Goal: Contribute content: Contribute content

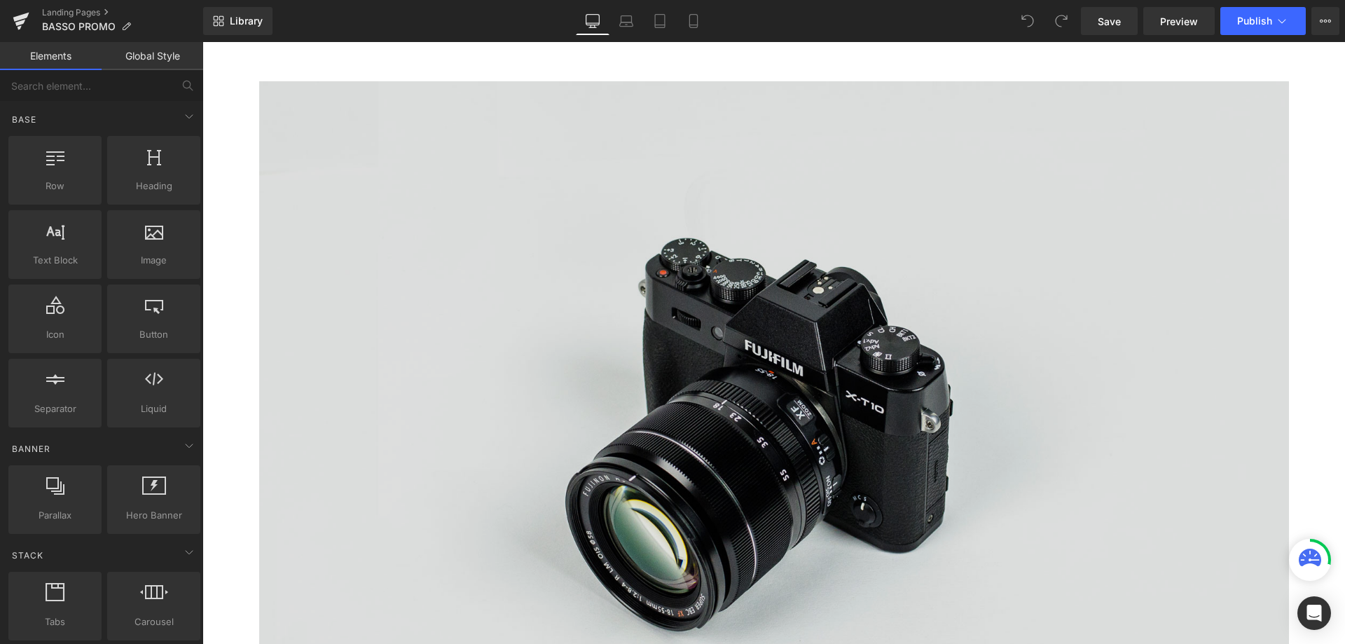
scroll to position [514, 0]
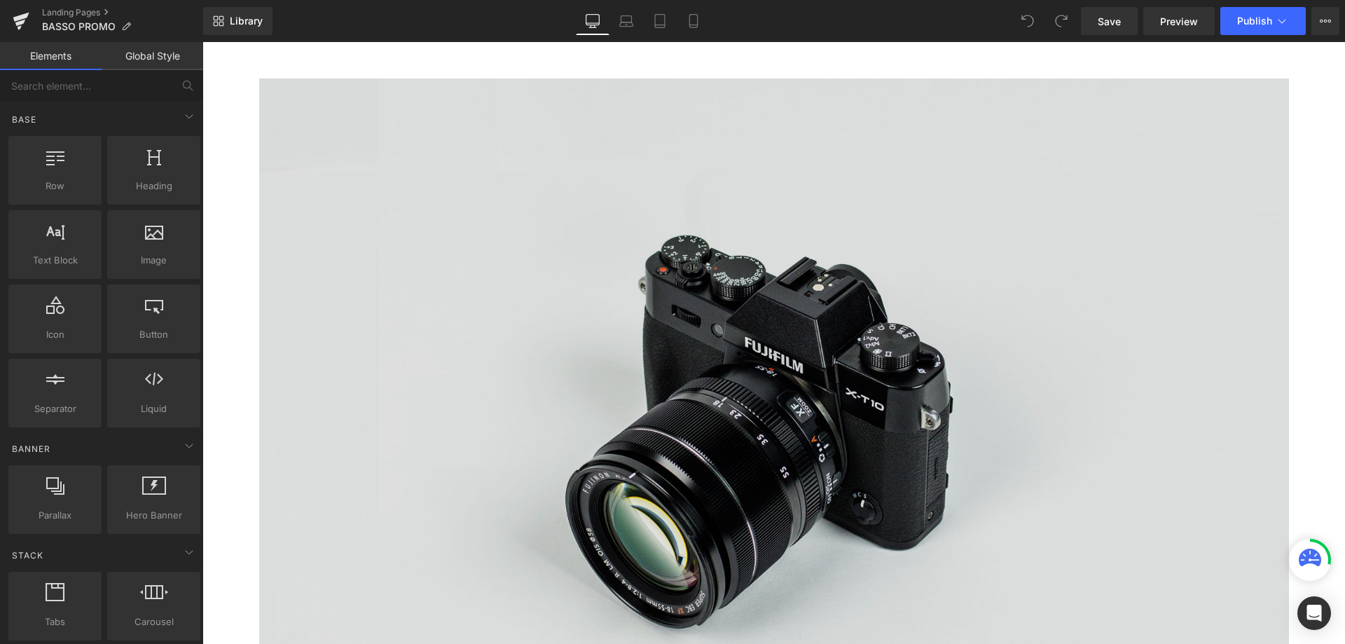
click at [717, 357] on img at bounding box center [774, 419] width 1030 height 682
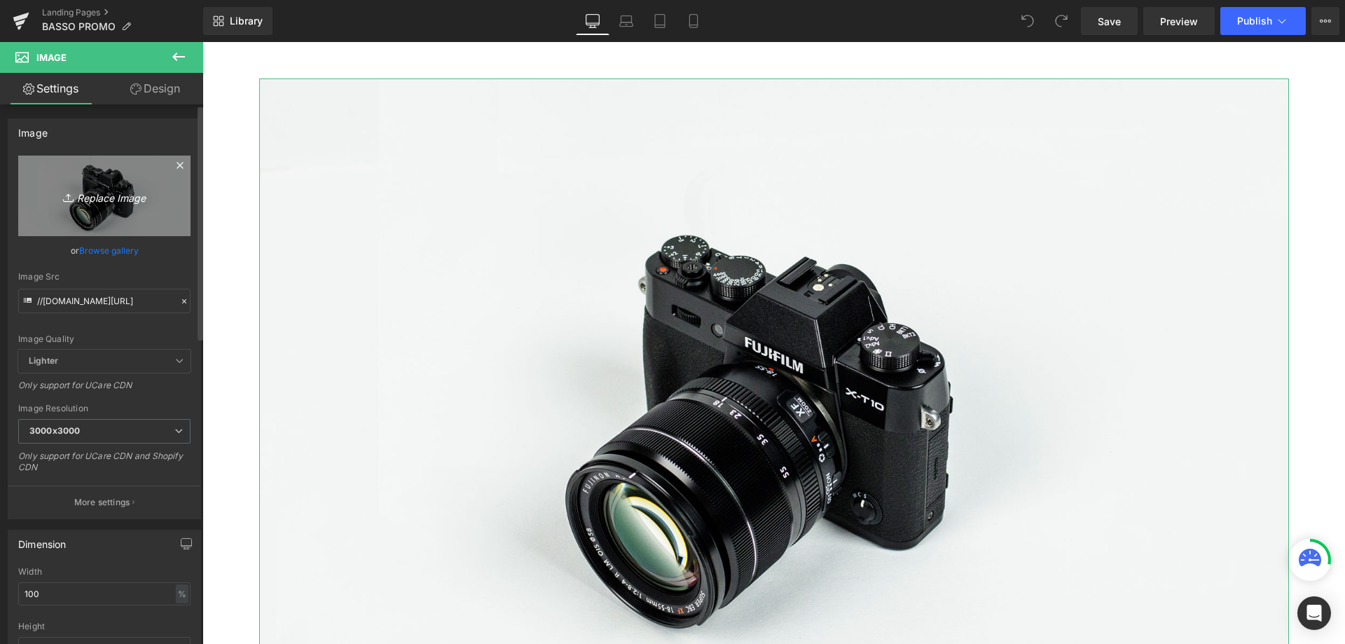
click at [83, 195] on icon "Replace Image" at bounding box center [104, 196] width 112 height 18
type input "C:\fakepath\250812_BASSO_PROMO_BANNER.svg"
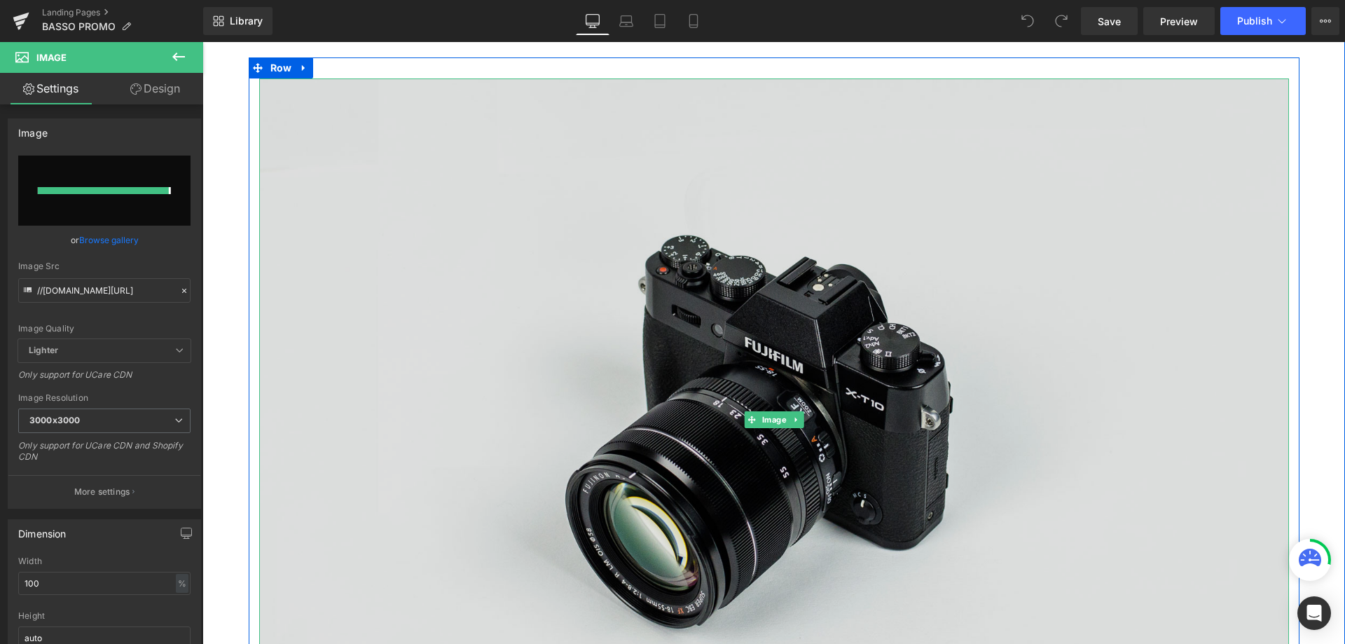
type input "[URL][DOMAIN_NAME]"
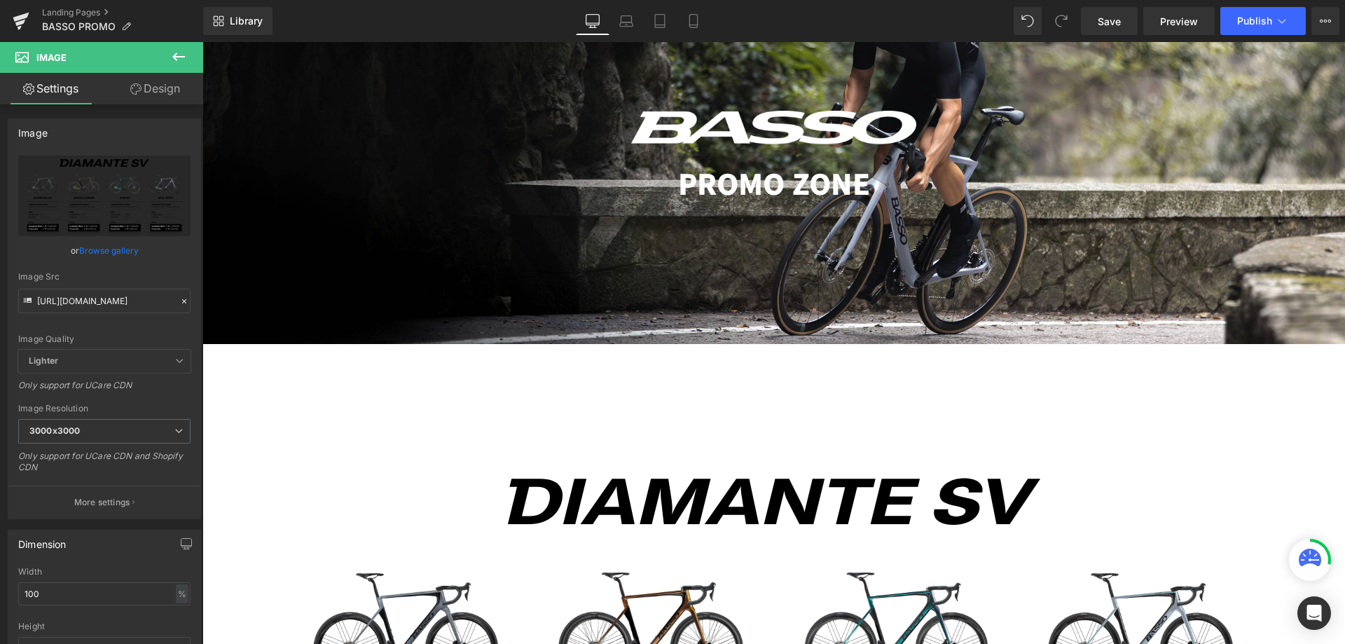
scroll to position [187, 0]
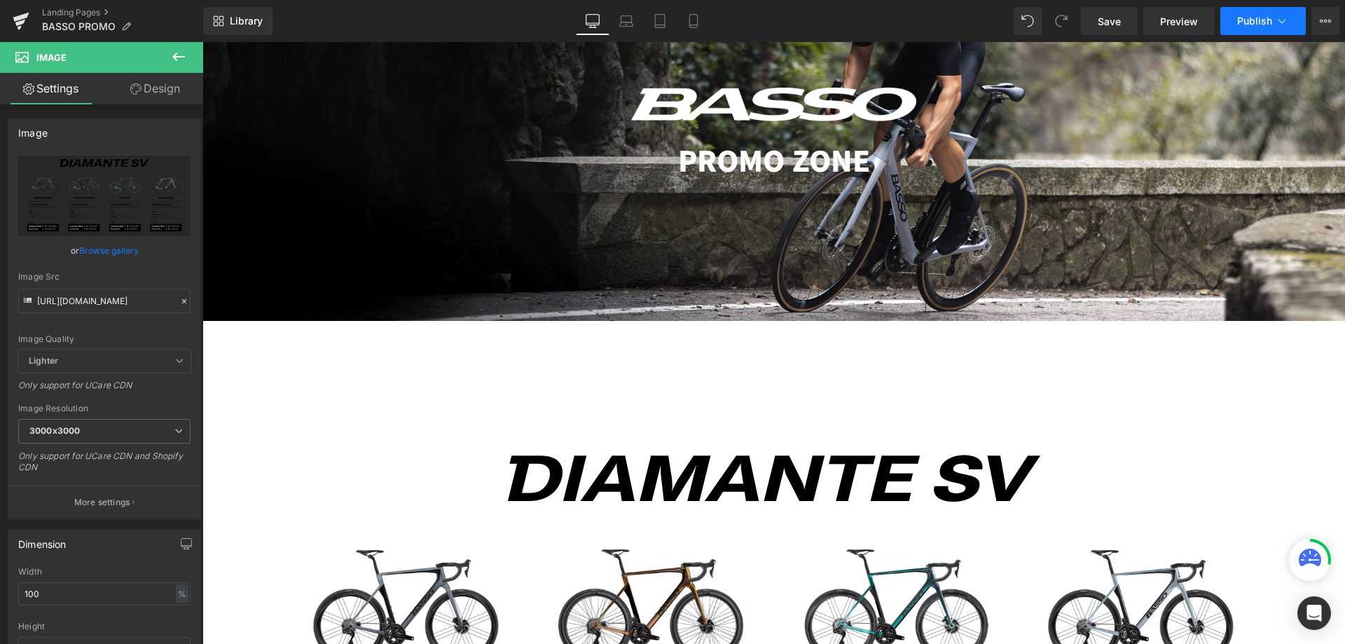
click at [1265, 22] on span "Publish" at bounding box center [1254, 20] width 35 height 11
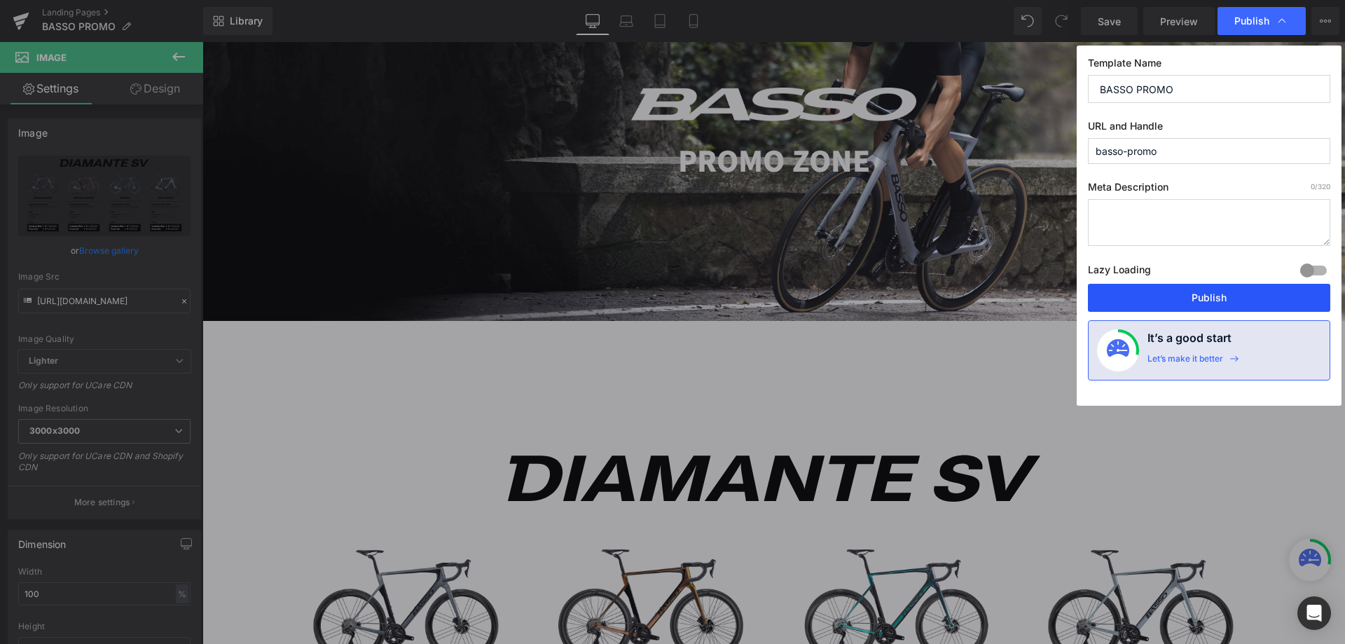
click at [1199, 296] on button "Publish" at bounding box center [1209, 298] width 242 height 28
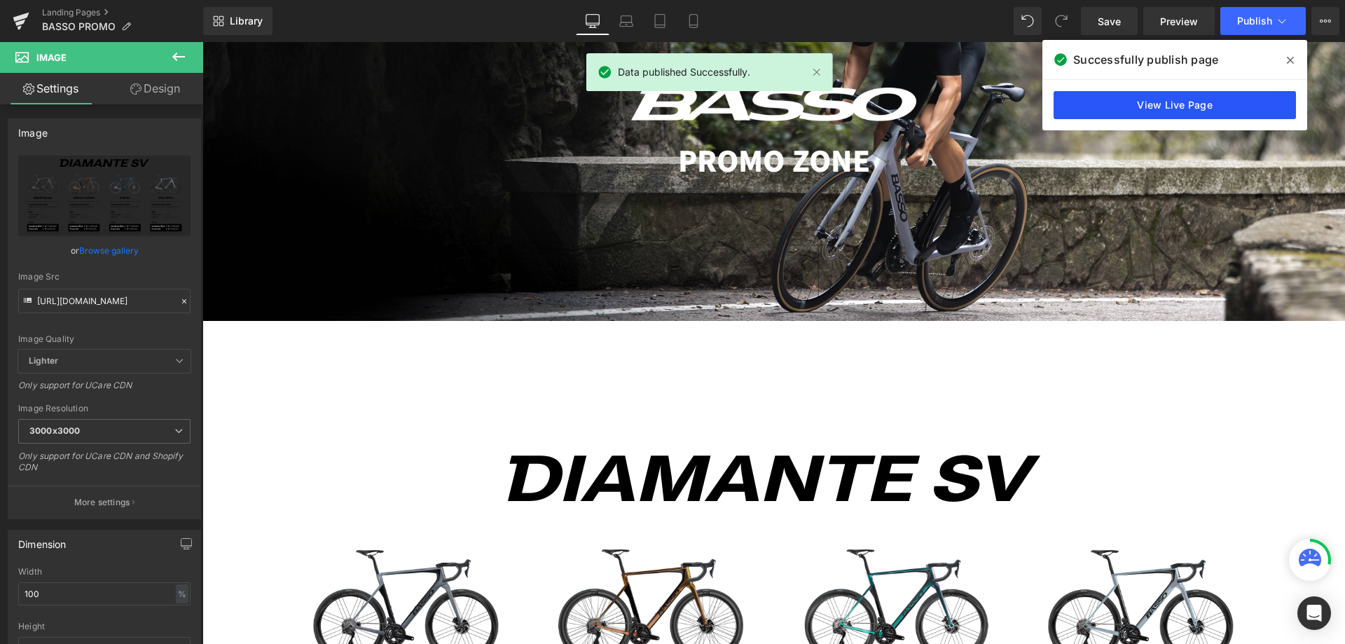
click at [1164, 109] on link "View Live Page" at bounding box center [1175, 105] width 242 height 28
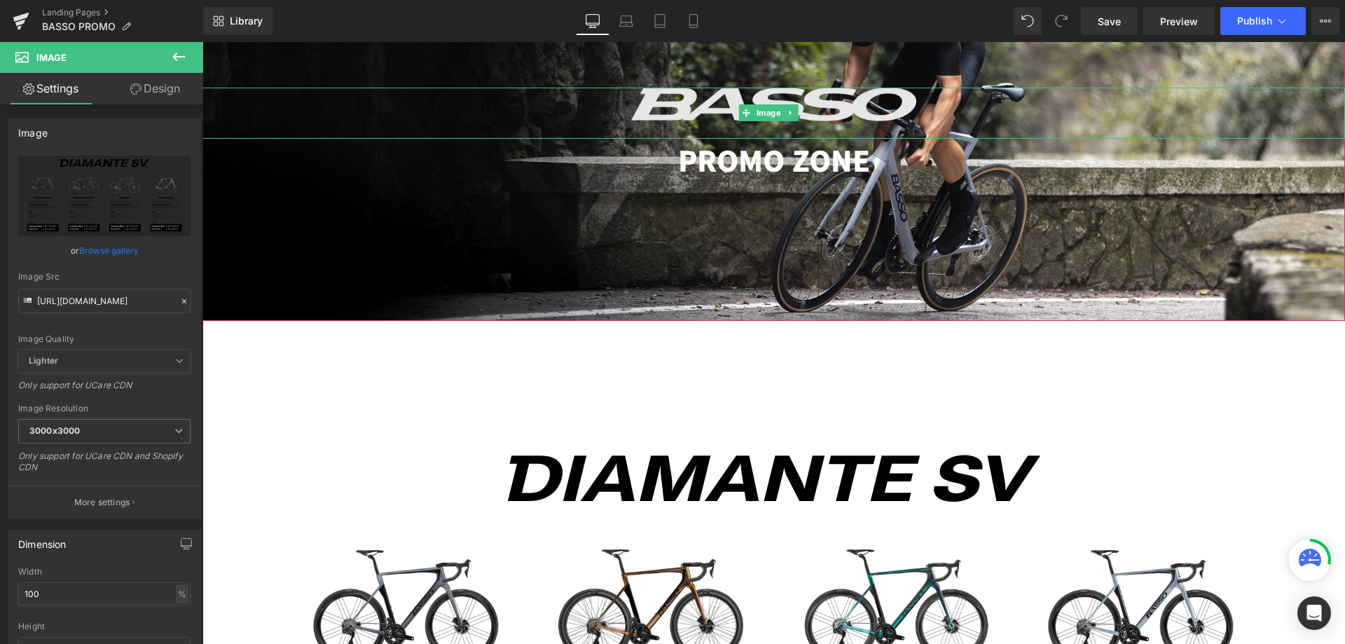
click at [805, 104] on img at bounding box center [774, 113] width 286 height 50
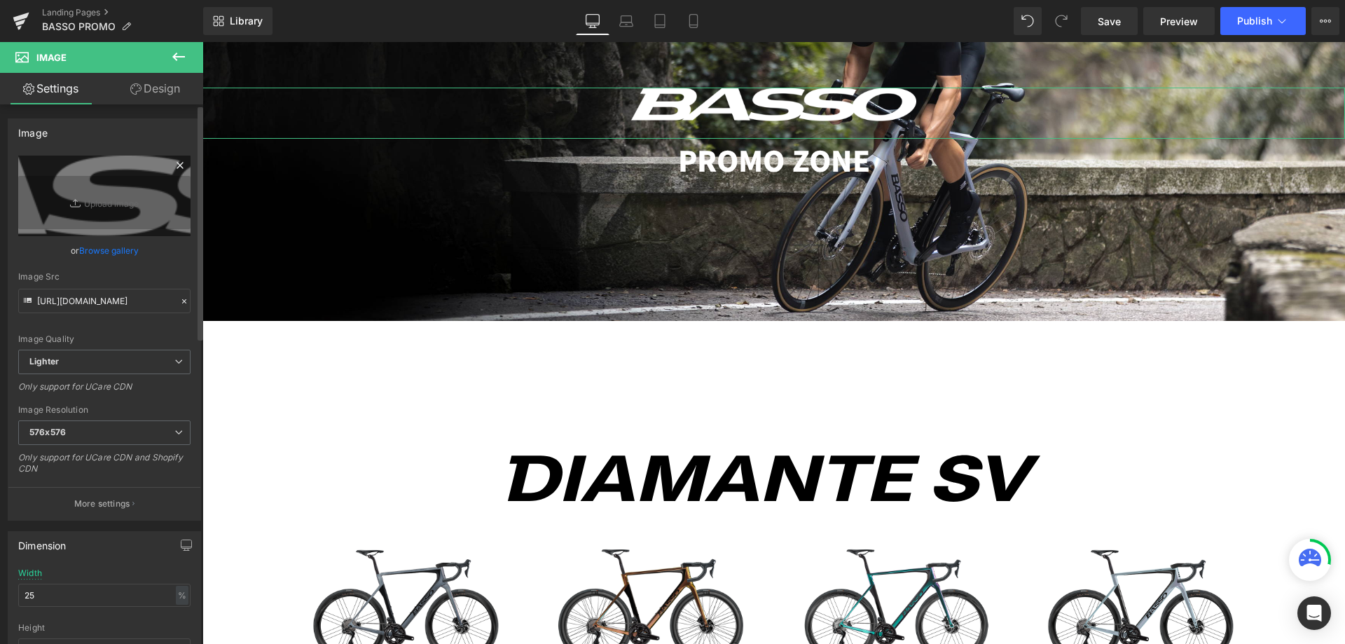
click at [177, 165] on icon at bounding box center [180, 165] width 6 height 6
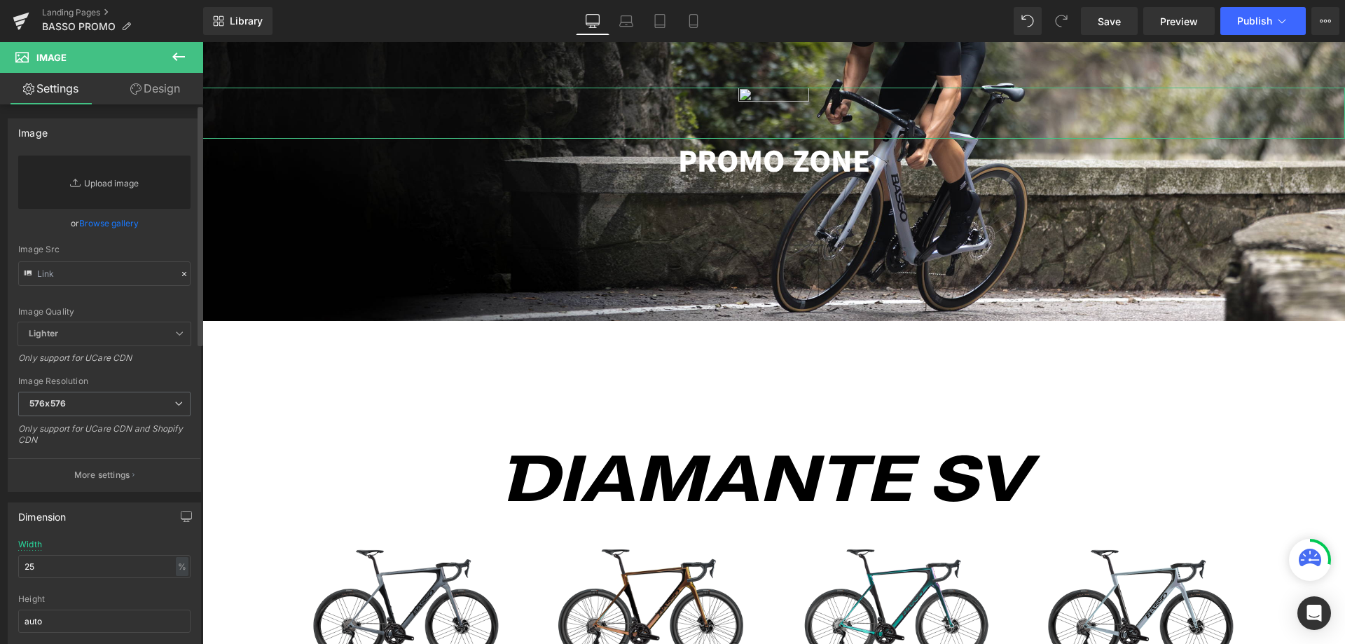
click at [114, 180] on link "Replace Image" at bounding box center [104, 182] width 172 height 53
type input "C:\fakepath\BASSO_s.svg"
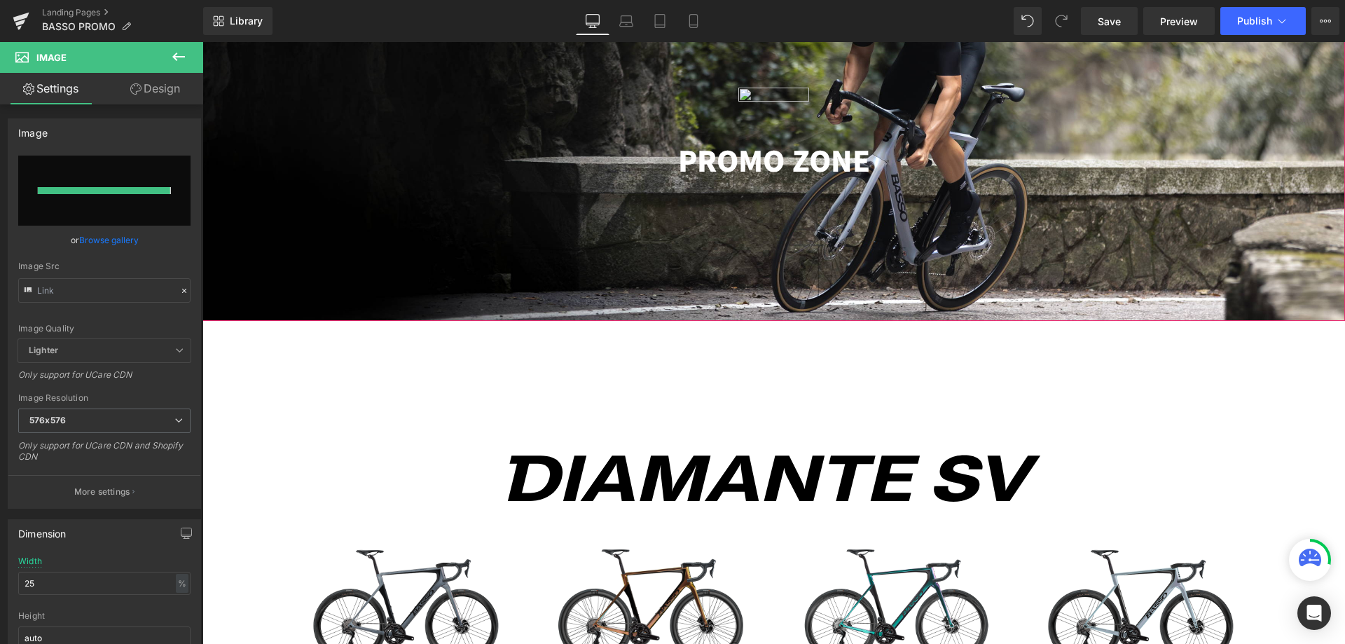
type input "[URL][DOMAIN_NAME]"
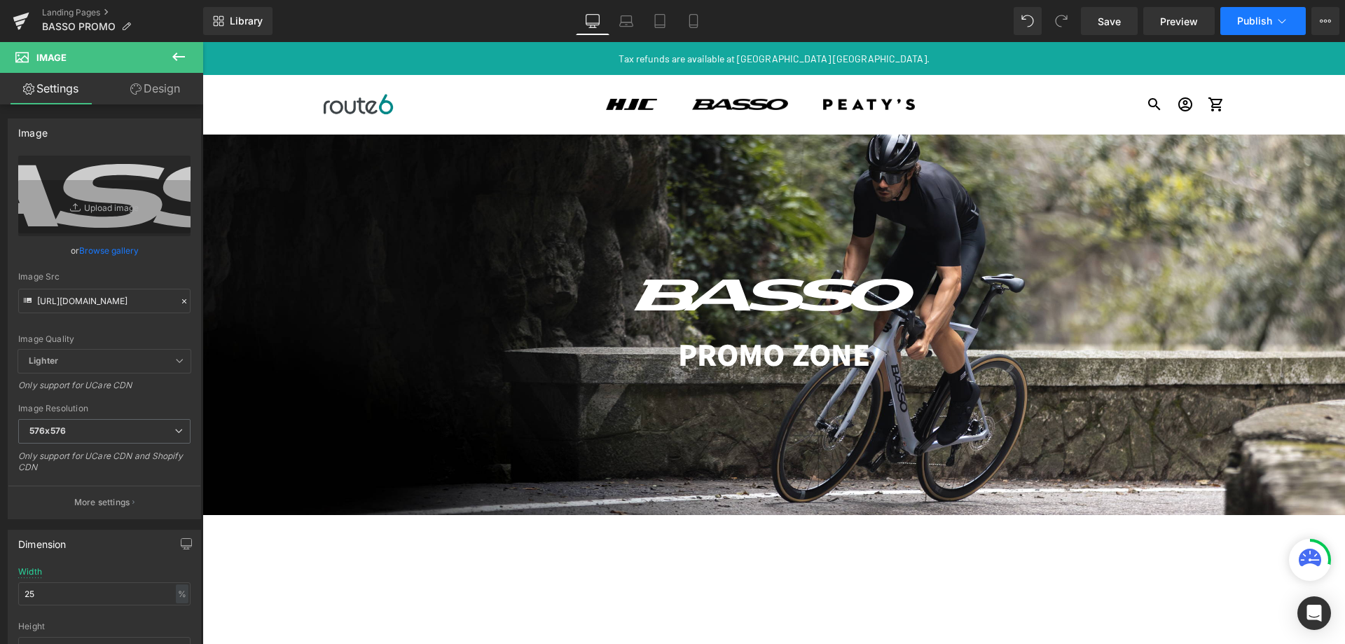
click at [1272, 17] on button "Publish" at bounding box center [1263, 21] width 85 height 28
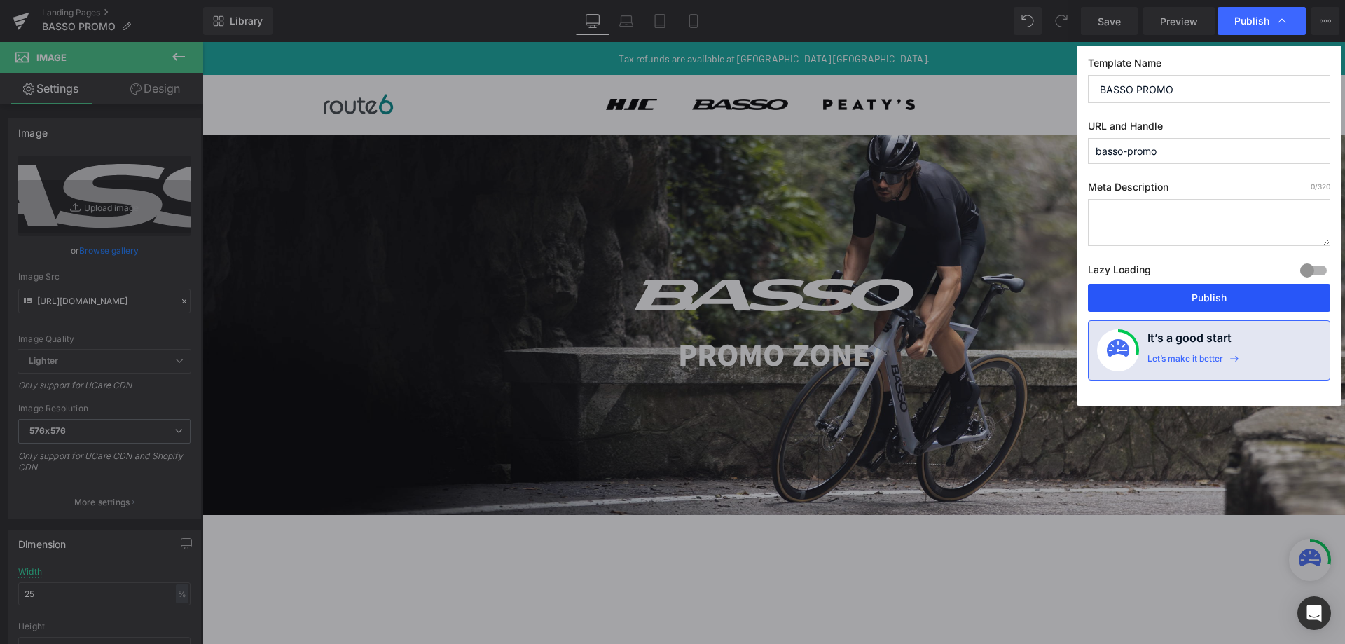
drag, startPoint x: 1199, startPoint y: 300, endPoint x: 1026, endPoint y: 274, distance: 175.7
click at [1199, 300] on button "Publish" at bounding box center [1209, 298] width 242 height 28
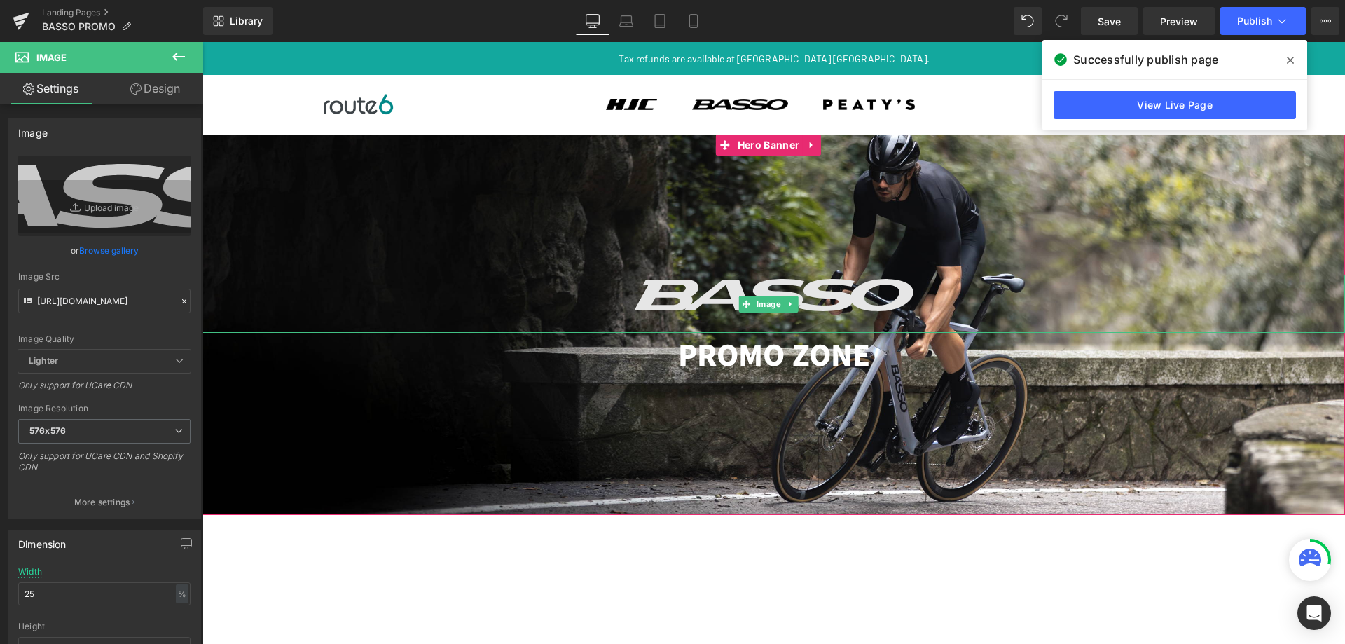
click at [659, 293] on img at bounding box center [774, 304] width 286 height 58
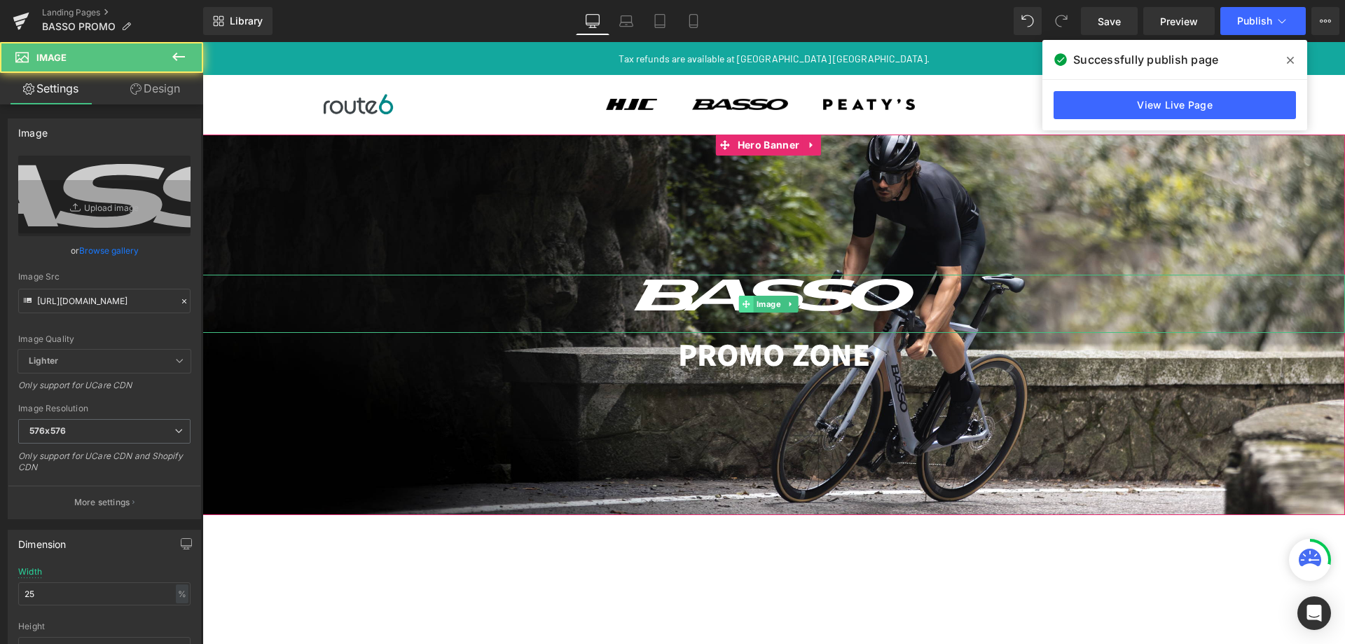
click at [743, 303] on icon at bounding box center [747, 304] width 8 height 8
click at [970, 312] on div at bounding box center [773, 304] width 1143 height 58
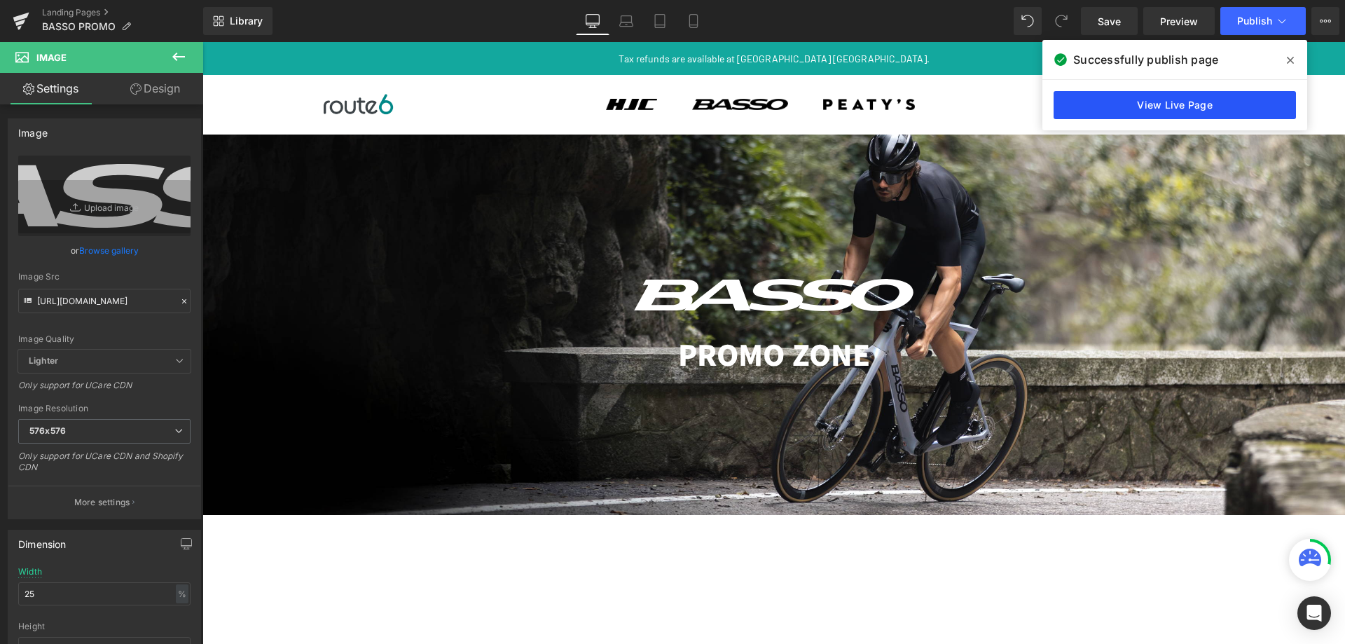
click at [1206, 102] on link "View Live Page" at bounding box center [1175, 105] width 242 height 28
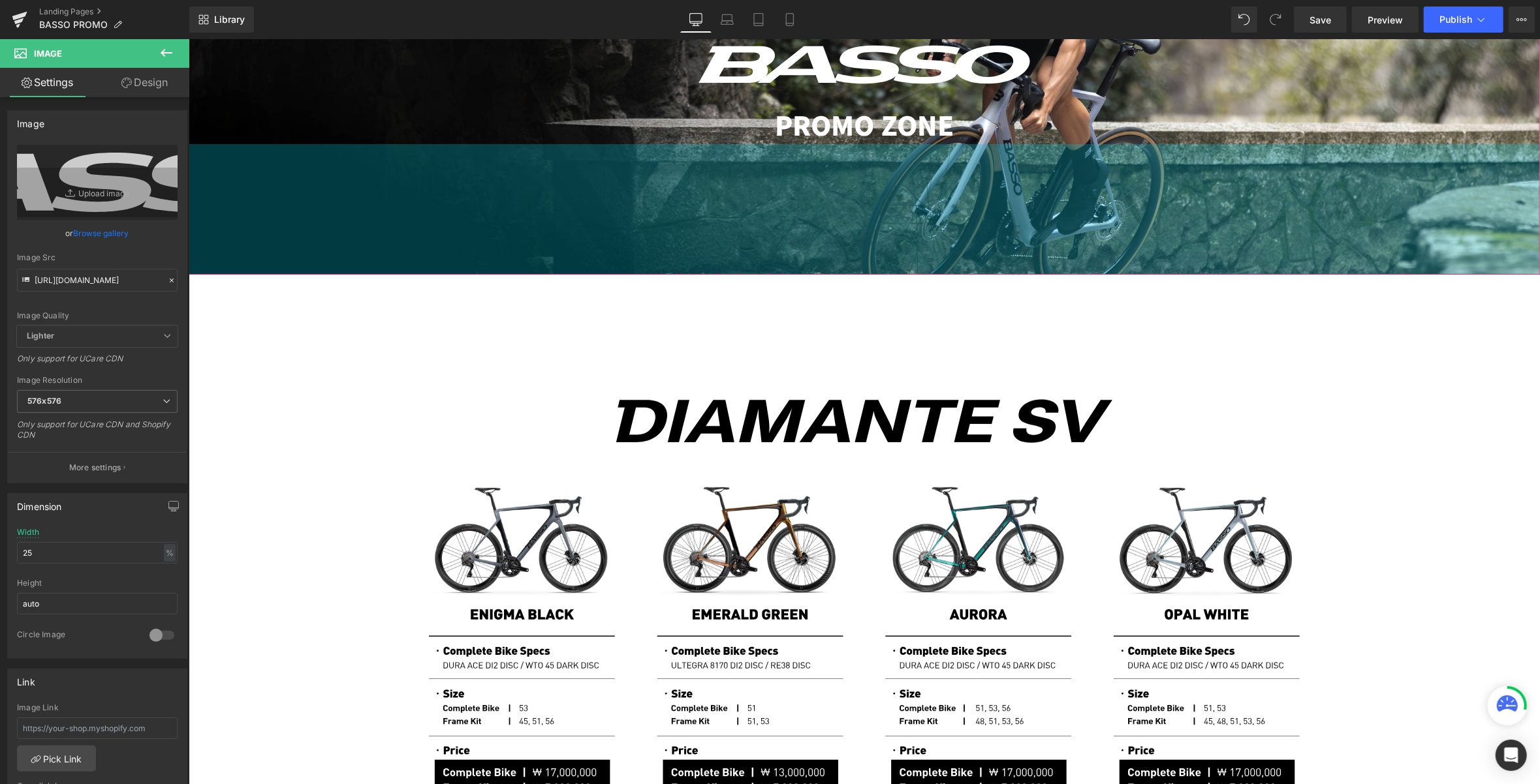
scroll to position [347, 0]
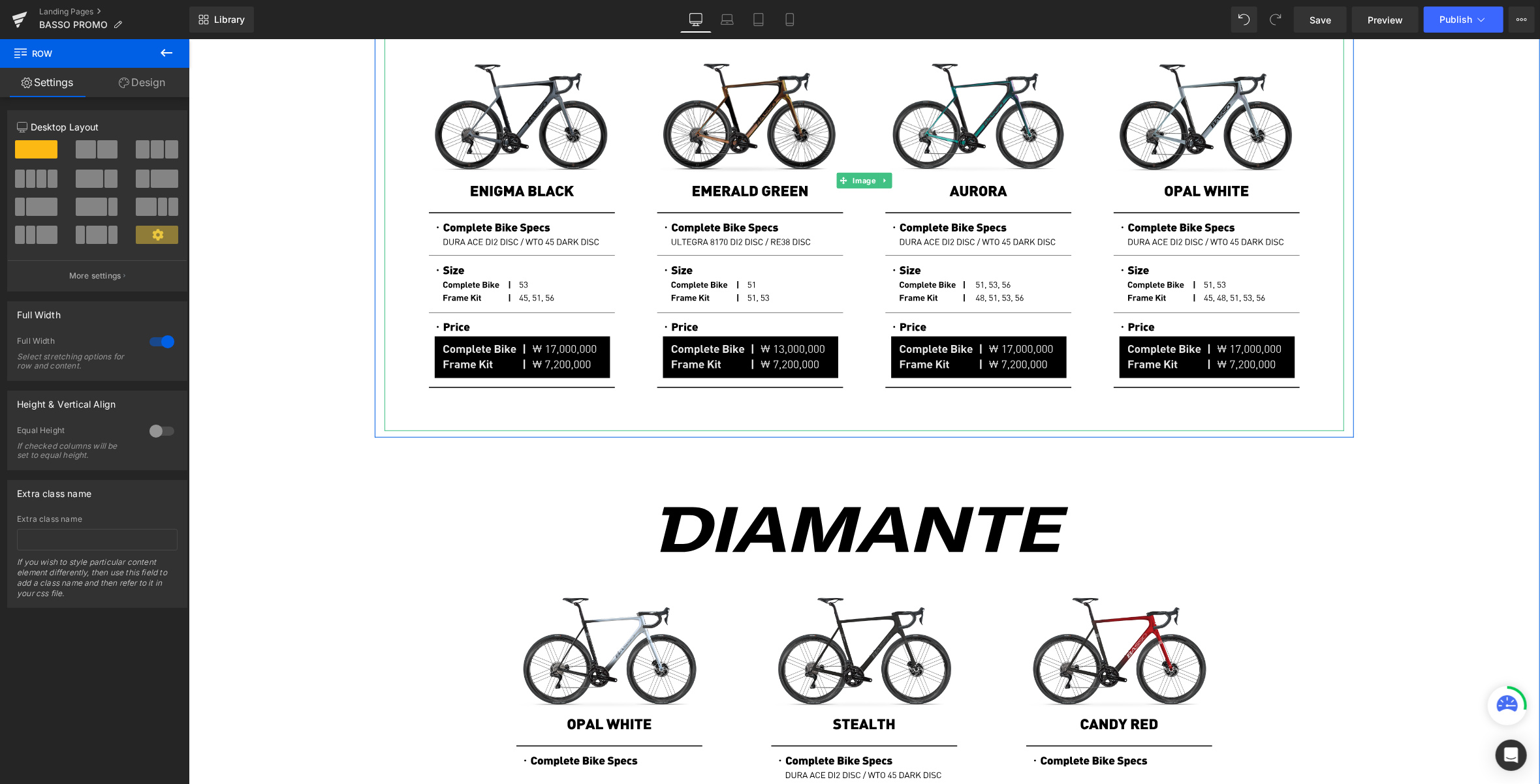
scroll to position [653, 0]
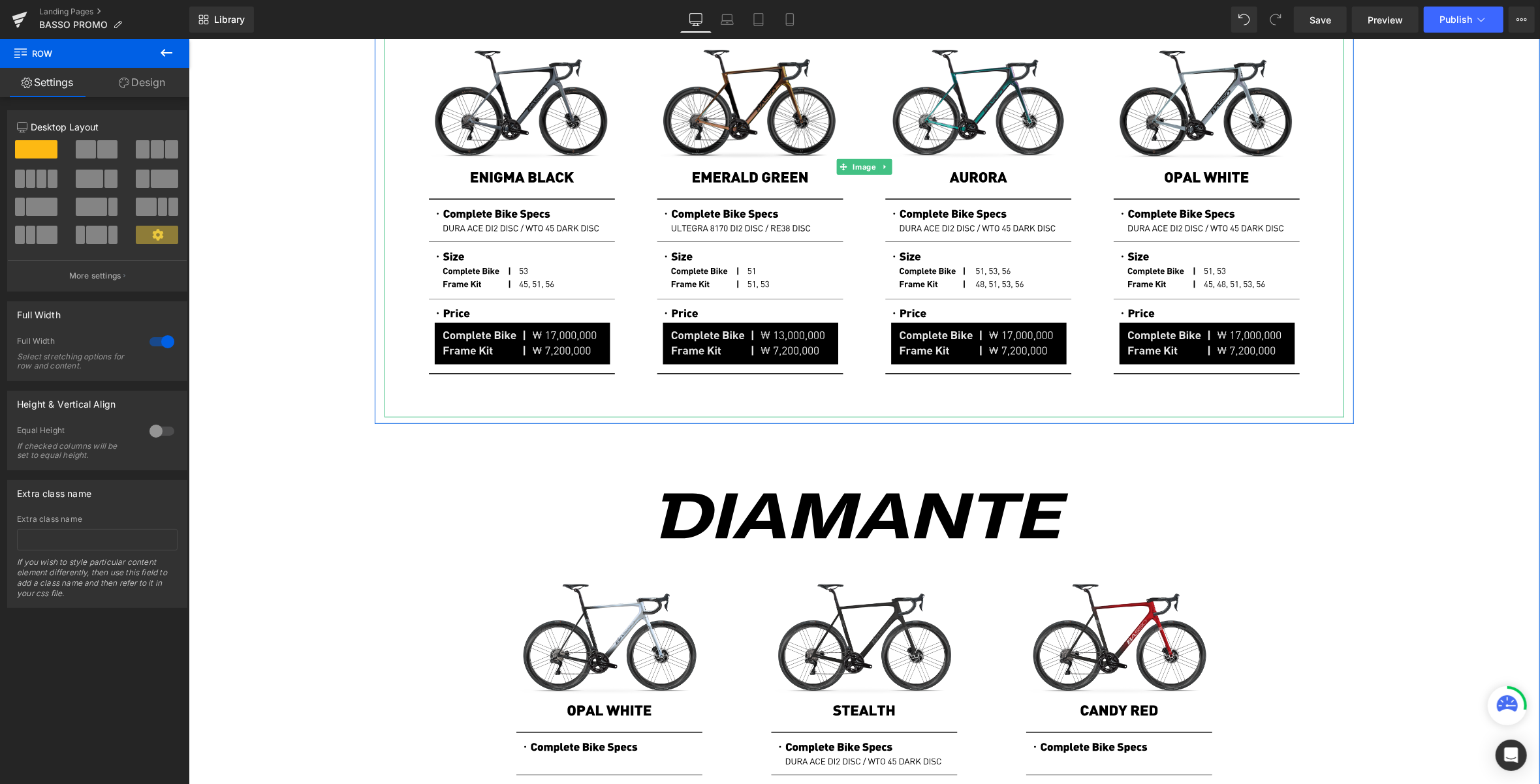
click at [1089, 304] on img at bounding box center [864, 166] width 960 height 502
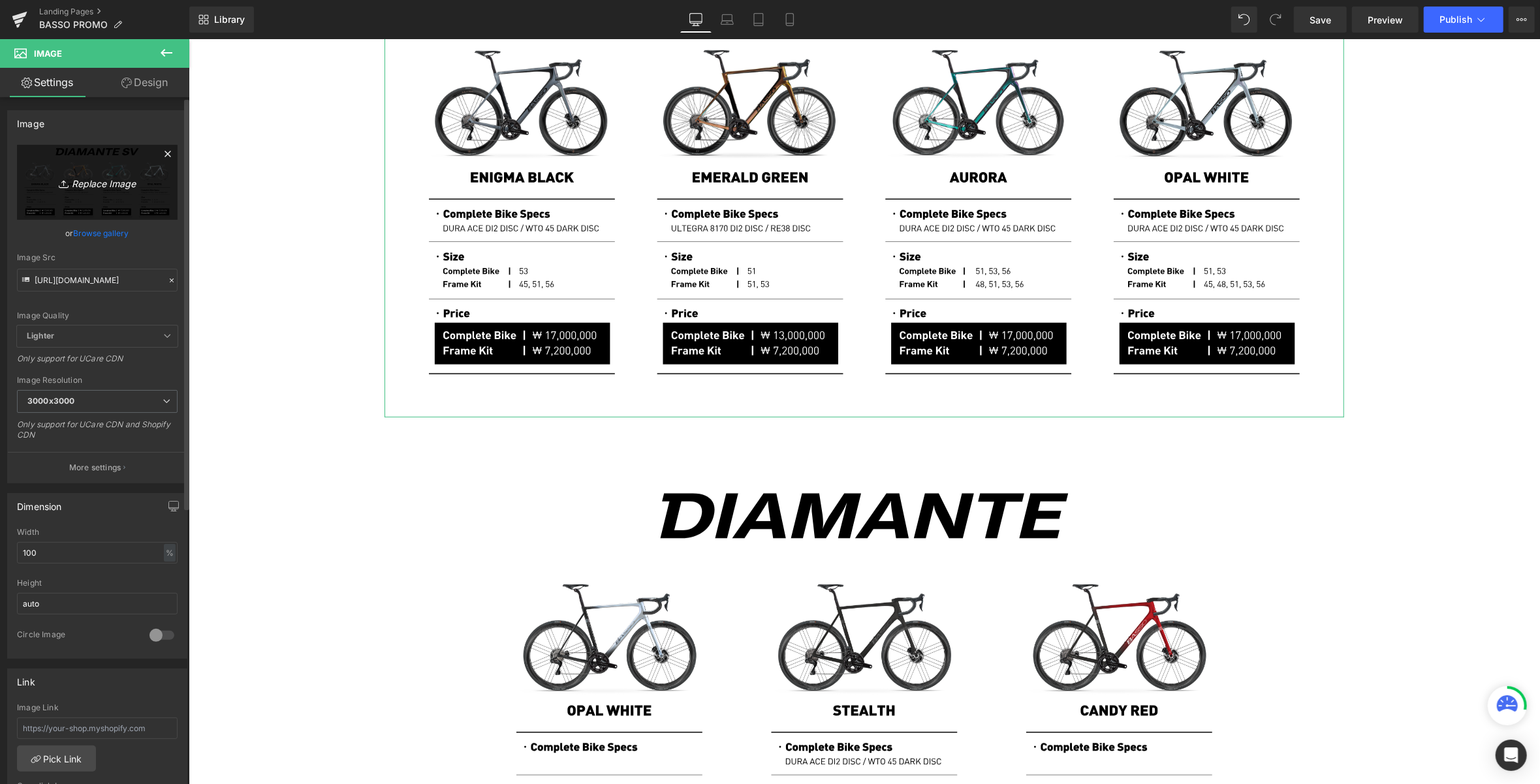
click at [102, 182] on icon "Replace Image" at bounding box center [97, 182] width 104 height 17
type input "C:\fakepath\Artboard 1.svg"
type input "[URL][DOMAIN_NAME]"
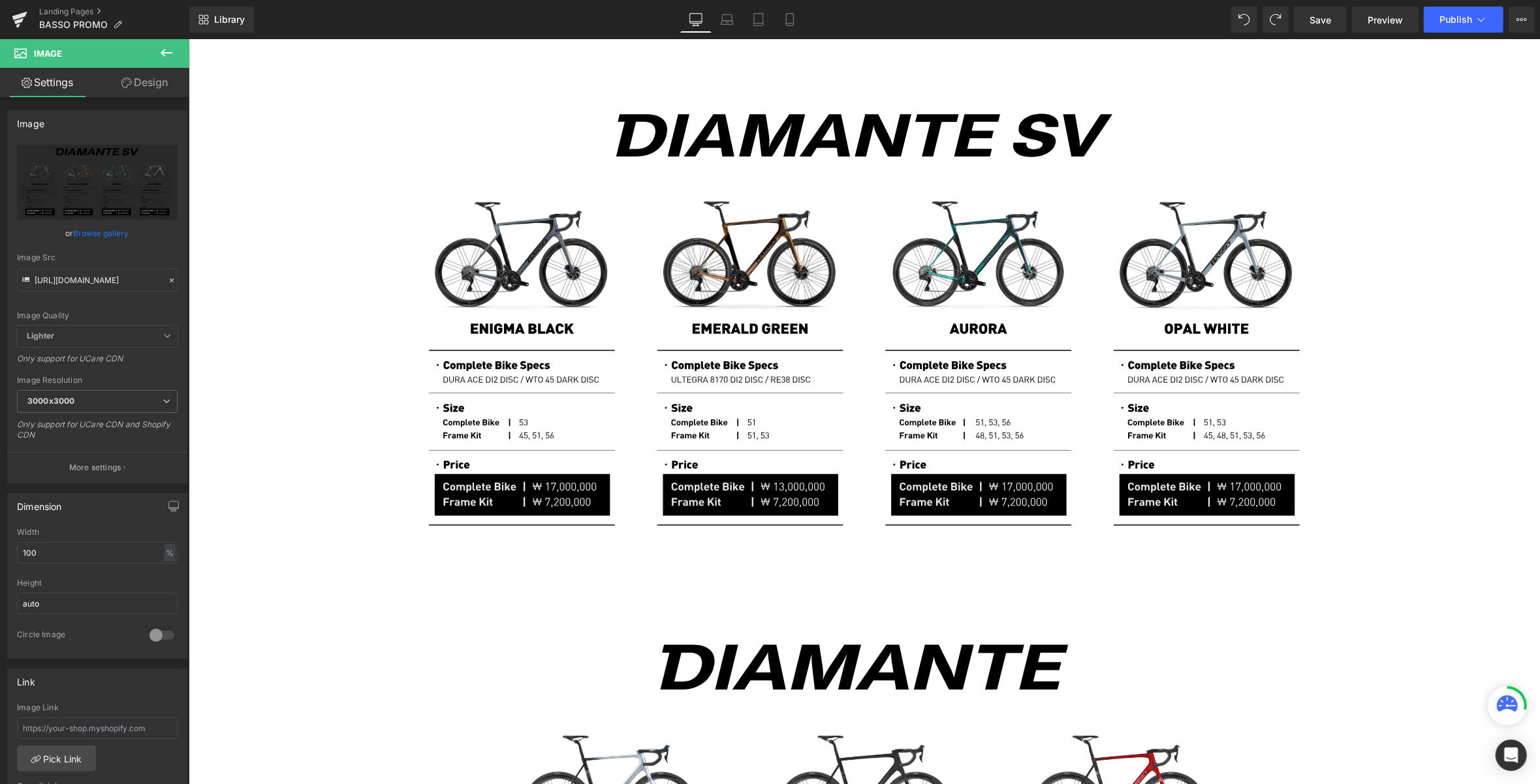
scroll to position [539, 0]
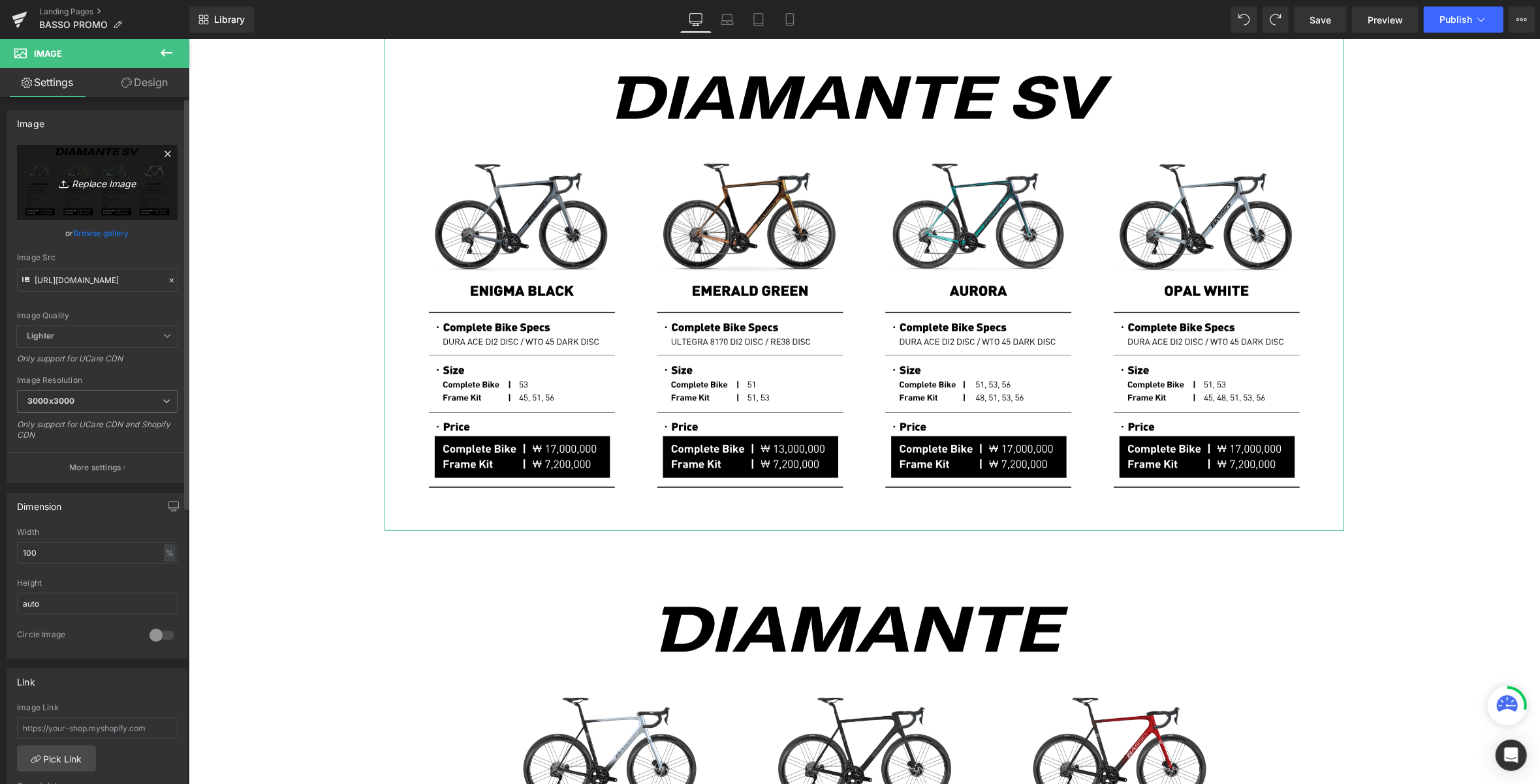
click at [99, 181] on icon "Replace Image" at bounding box center [97, 182] width 104 height 17
type input "C:\fakepath\Artboard 1.svg"
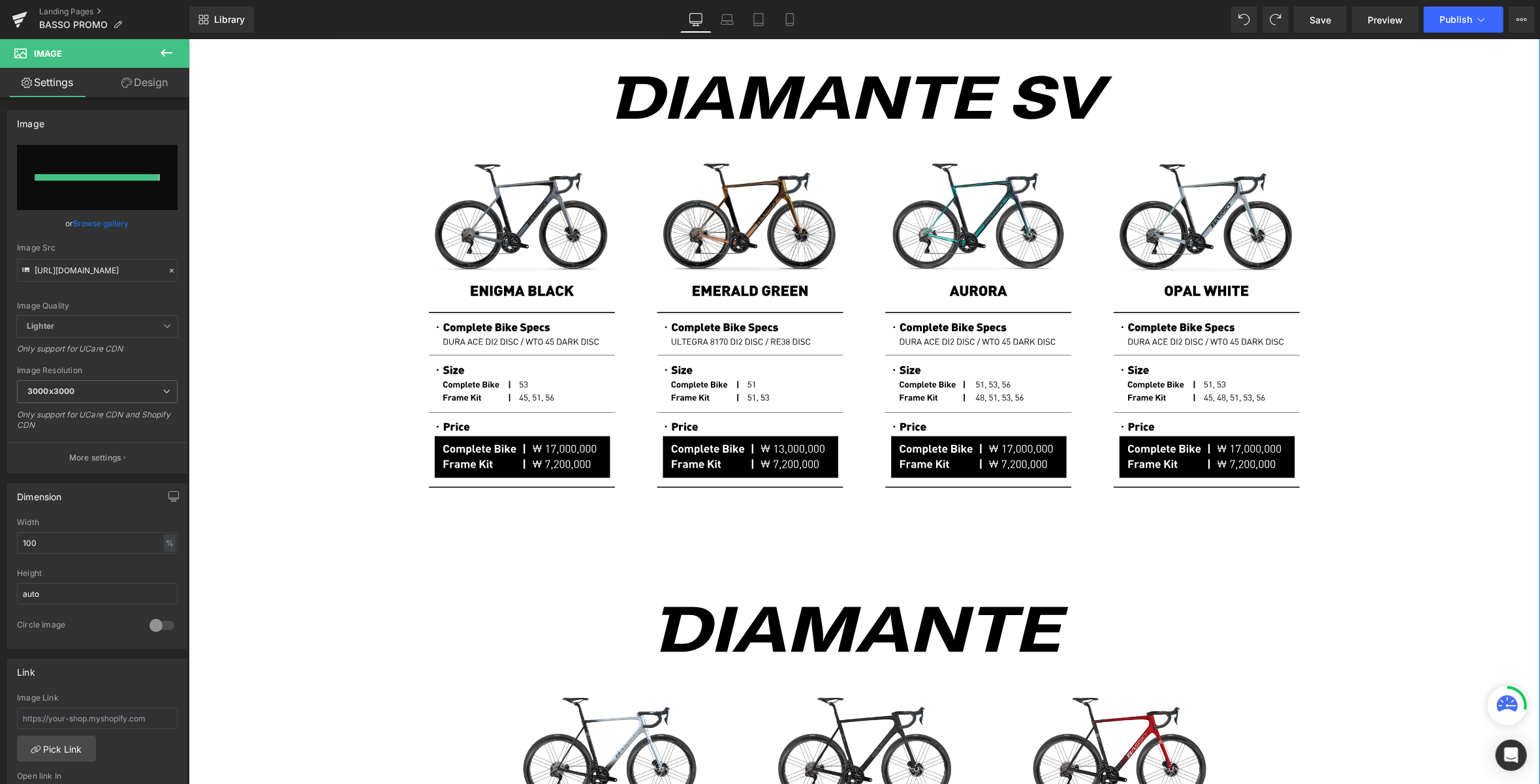
type input "[URL][DOMAIN_NAME]"
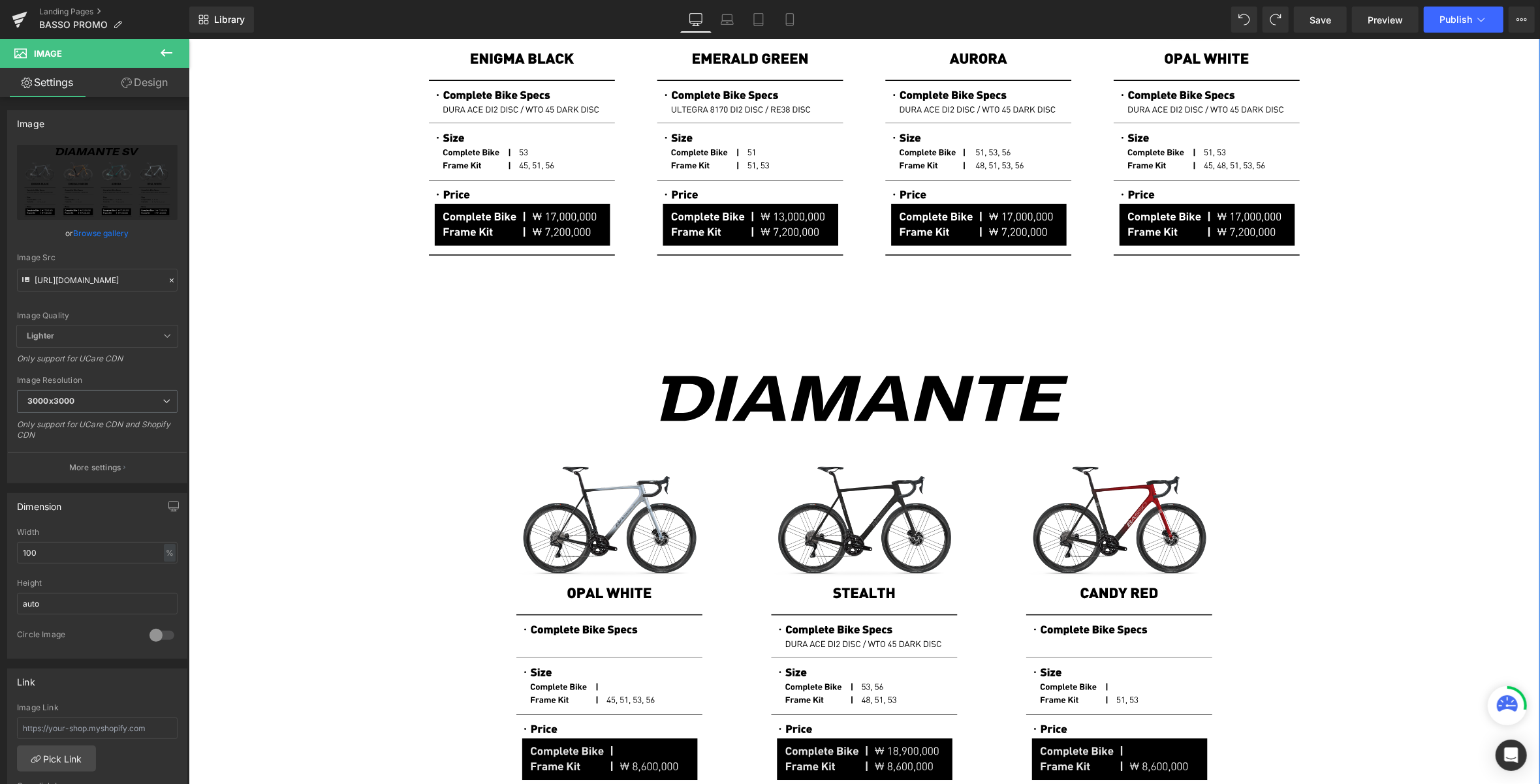
scroll to position [800, 0]
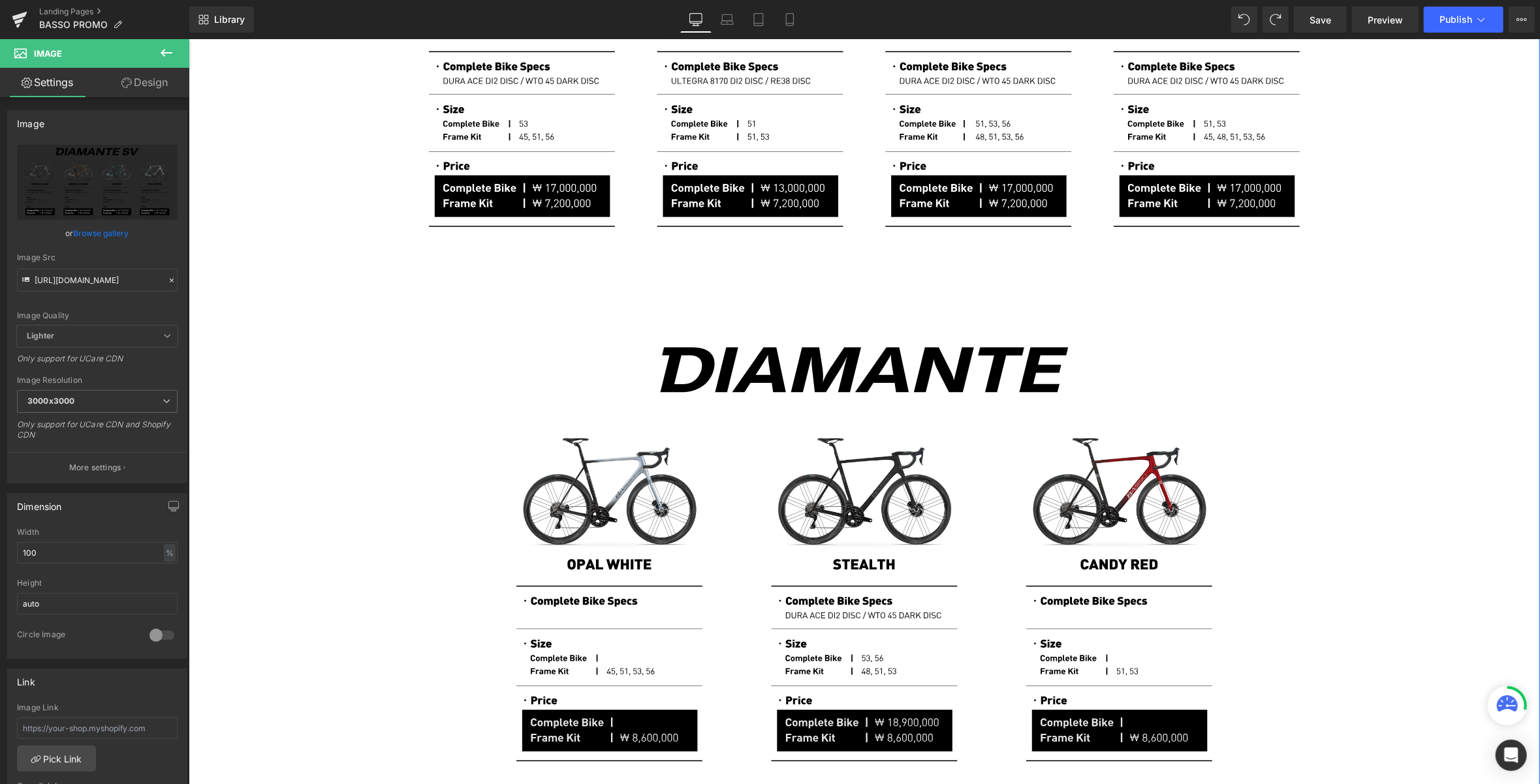
click at [1051, 426] on img at bounding box center [864, 550] width 960 height 507
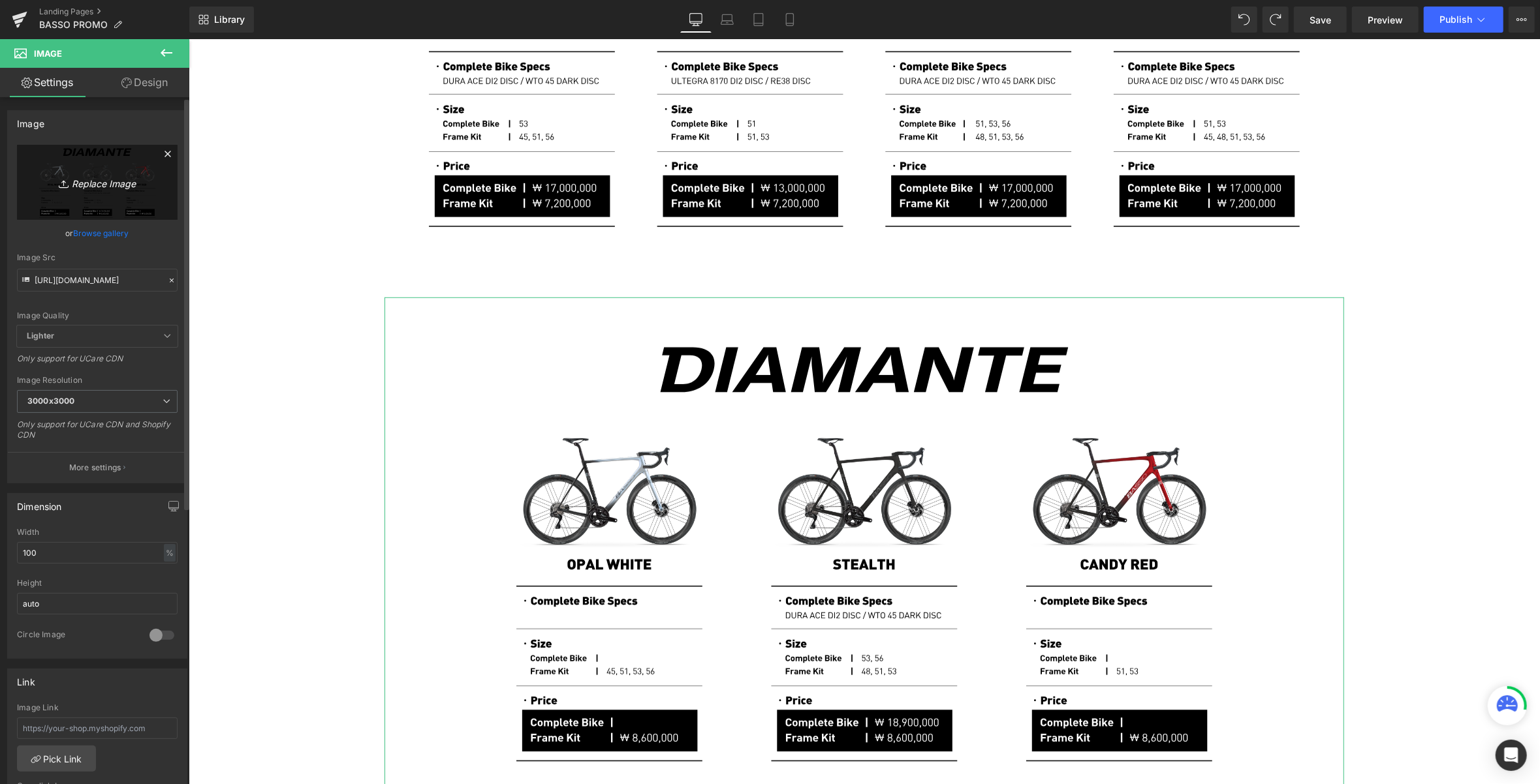
click at [122, 183] on icon "Replace Image" at bounding box center [97, 182] width 104 height 17
type input "C:\fakepath\Artboard 2.svg"
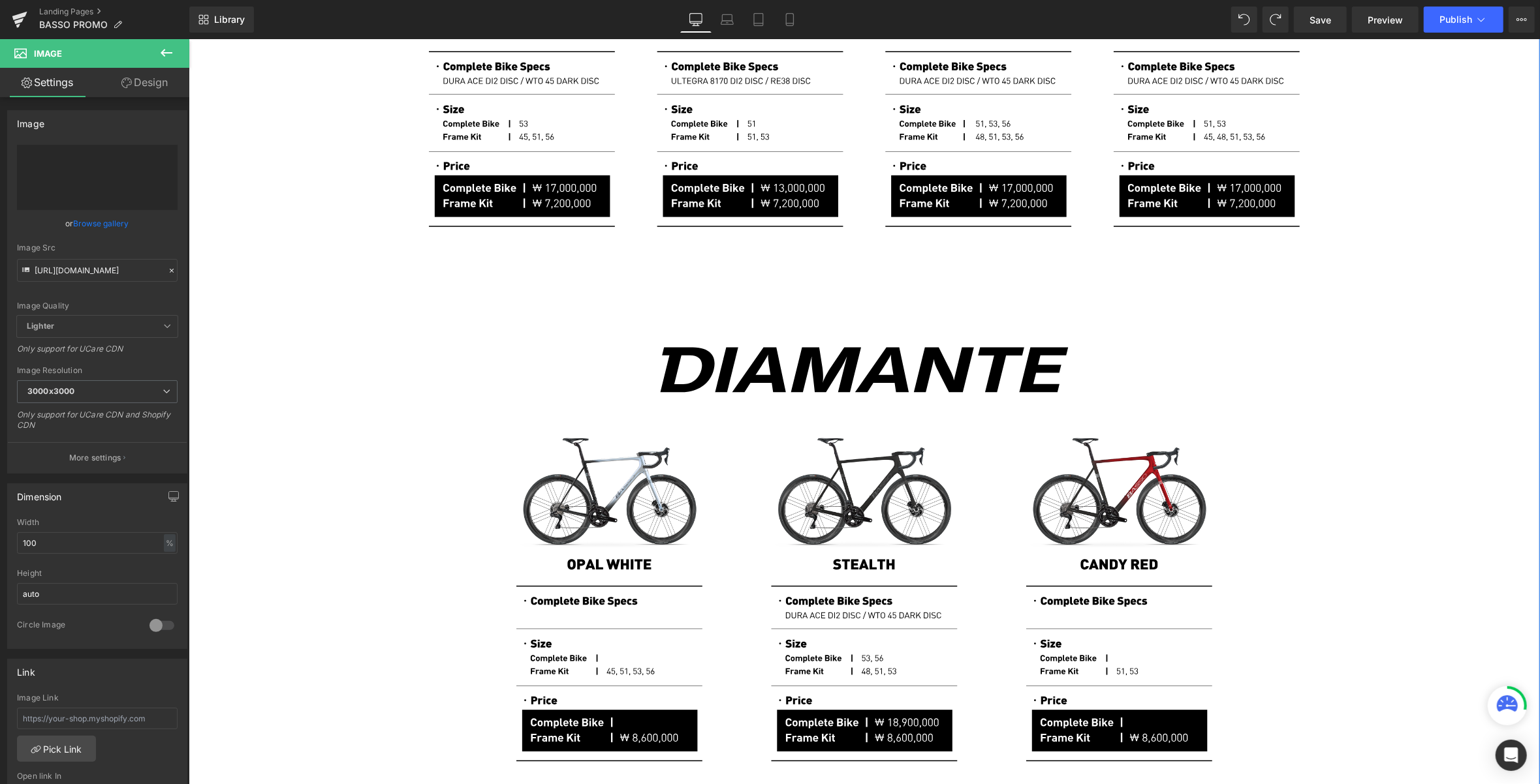
type input "[URL][DOMAIN_NAME]"
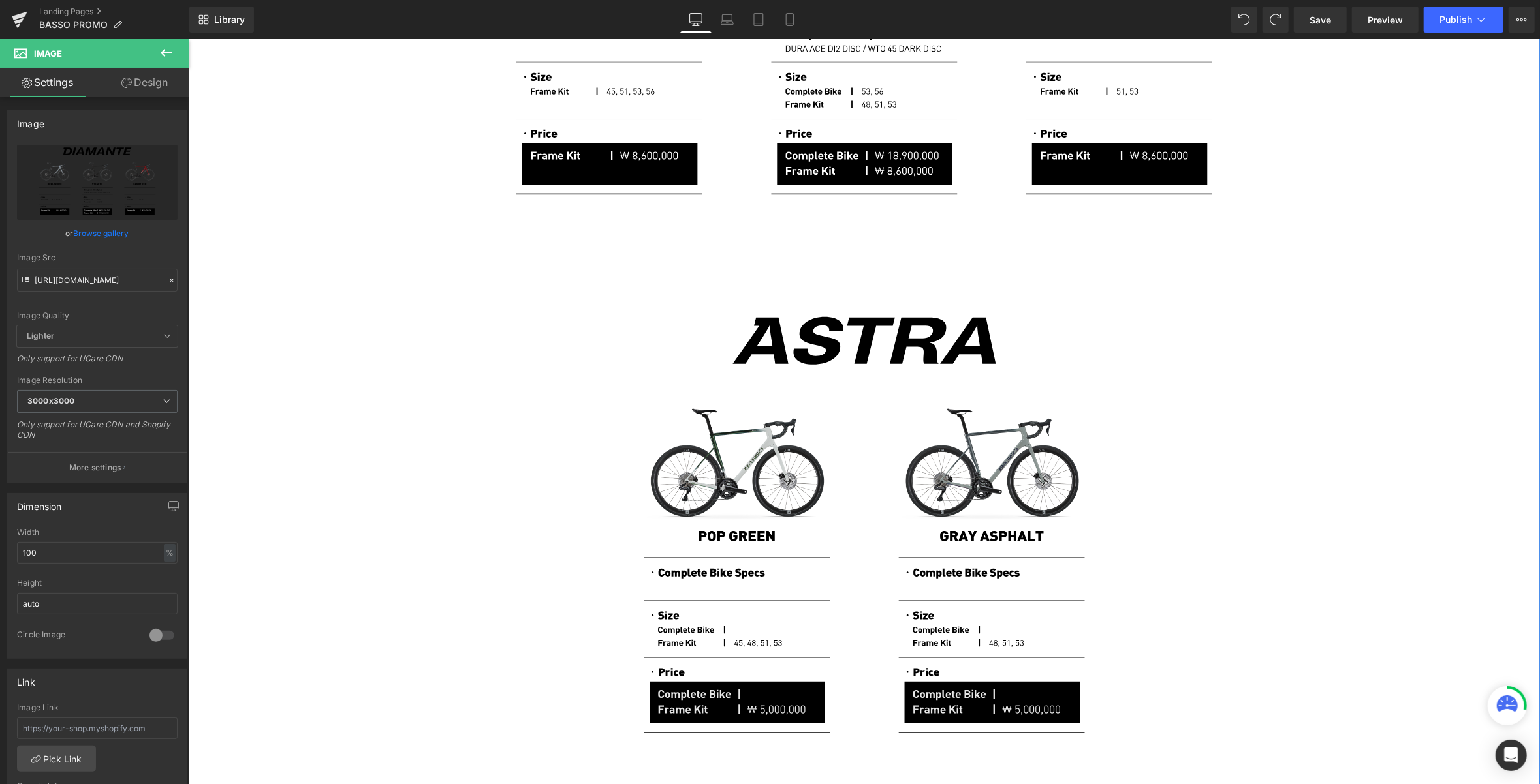
scroll to position [1365, 0]
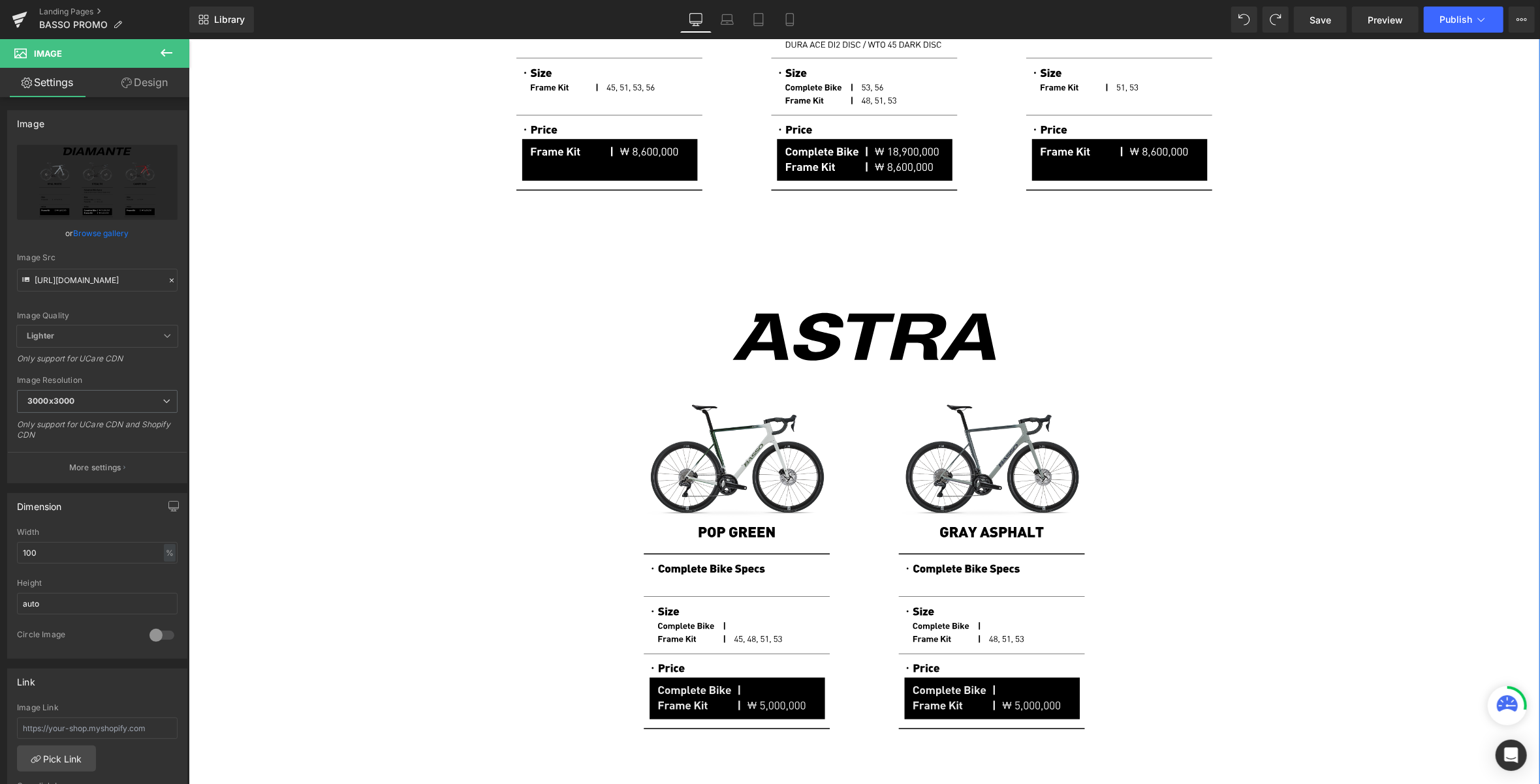
click at [1121, 391] on img at bounding box center [864, 514] width 960 height 507
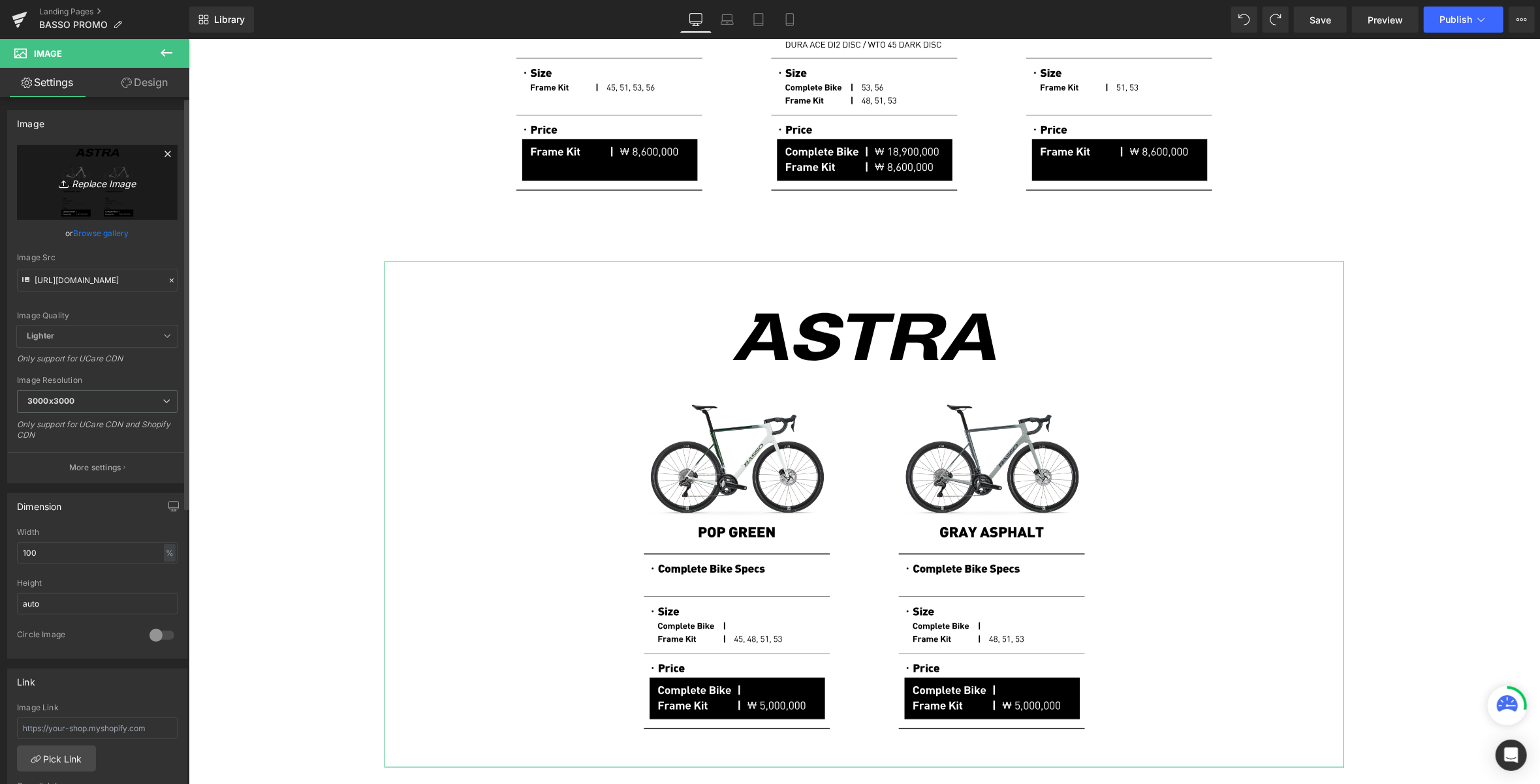
click at [103, 182] on icon "Replace Image" at bounding box center [97, 182] width 104 height 17
type input "C:\fakepath\Artboard 3.svg"
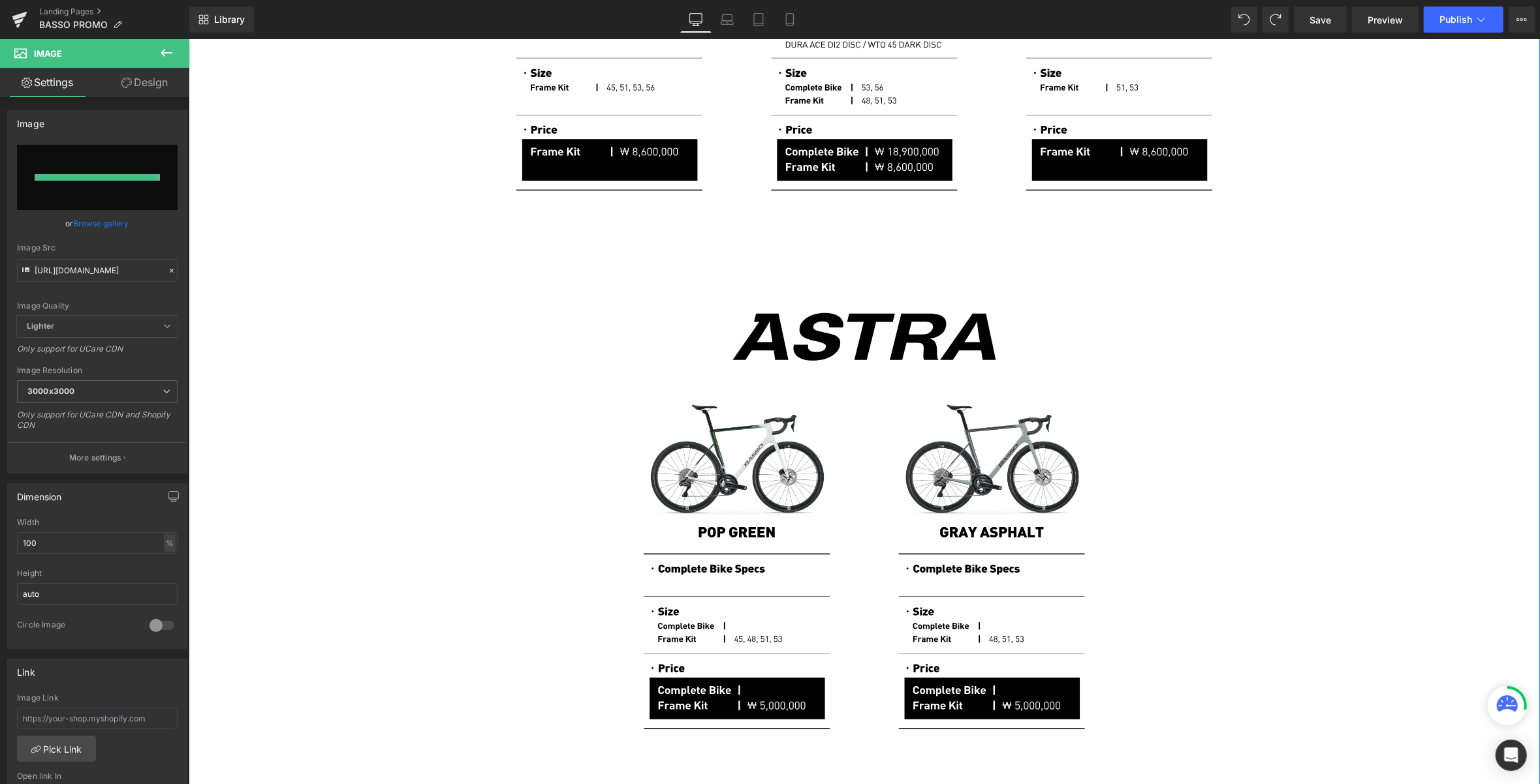
type input "[URL][DOMAIN_NAME]"
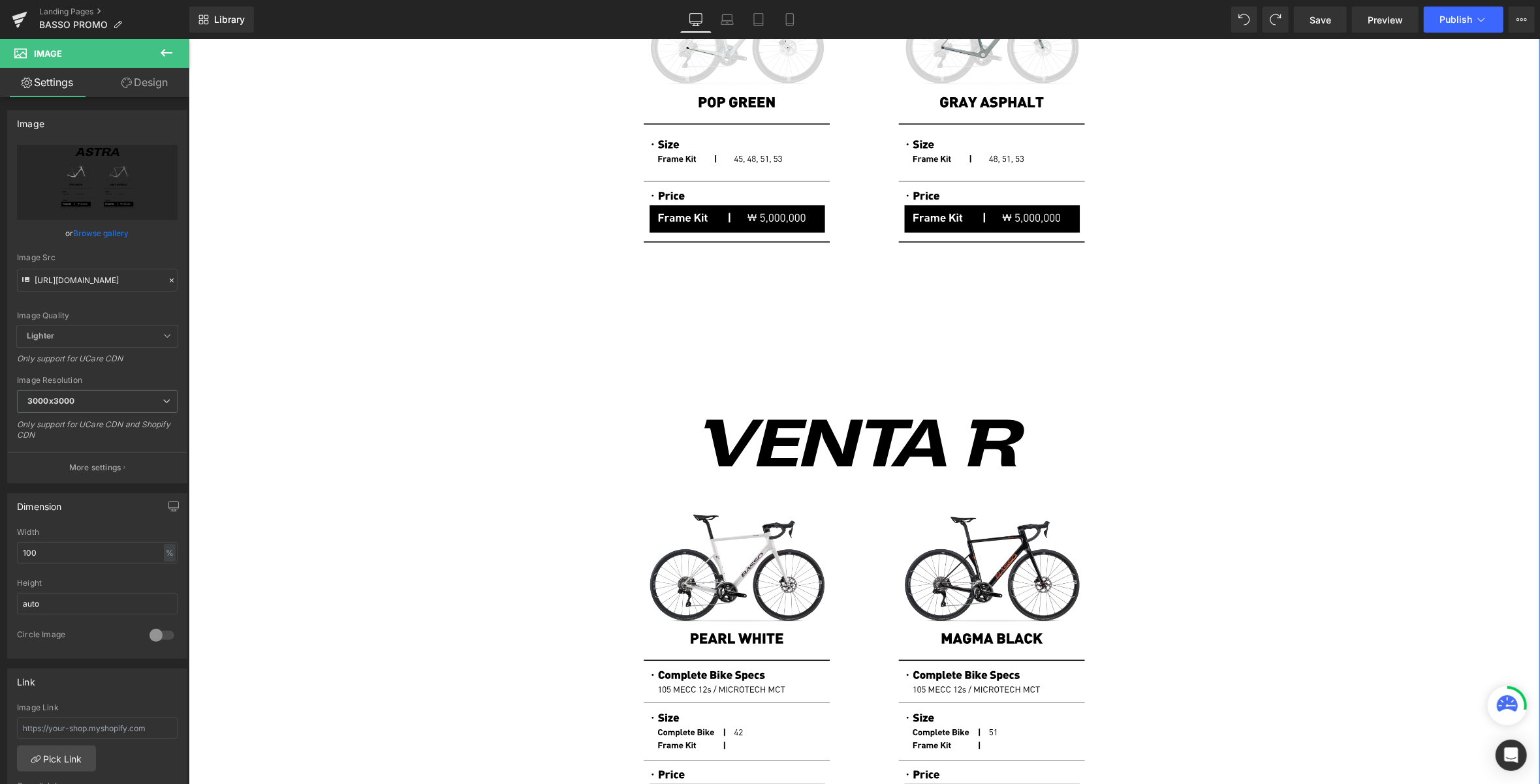
scroll to position [1800, 0]
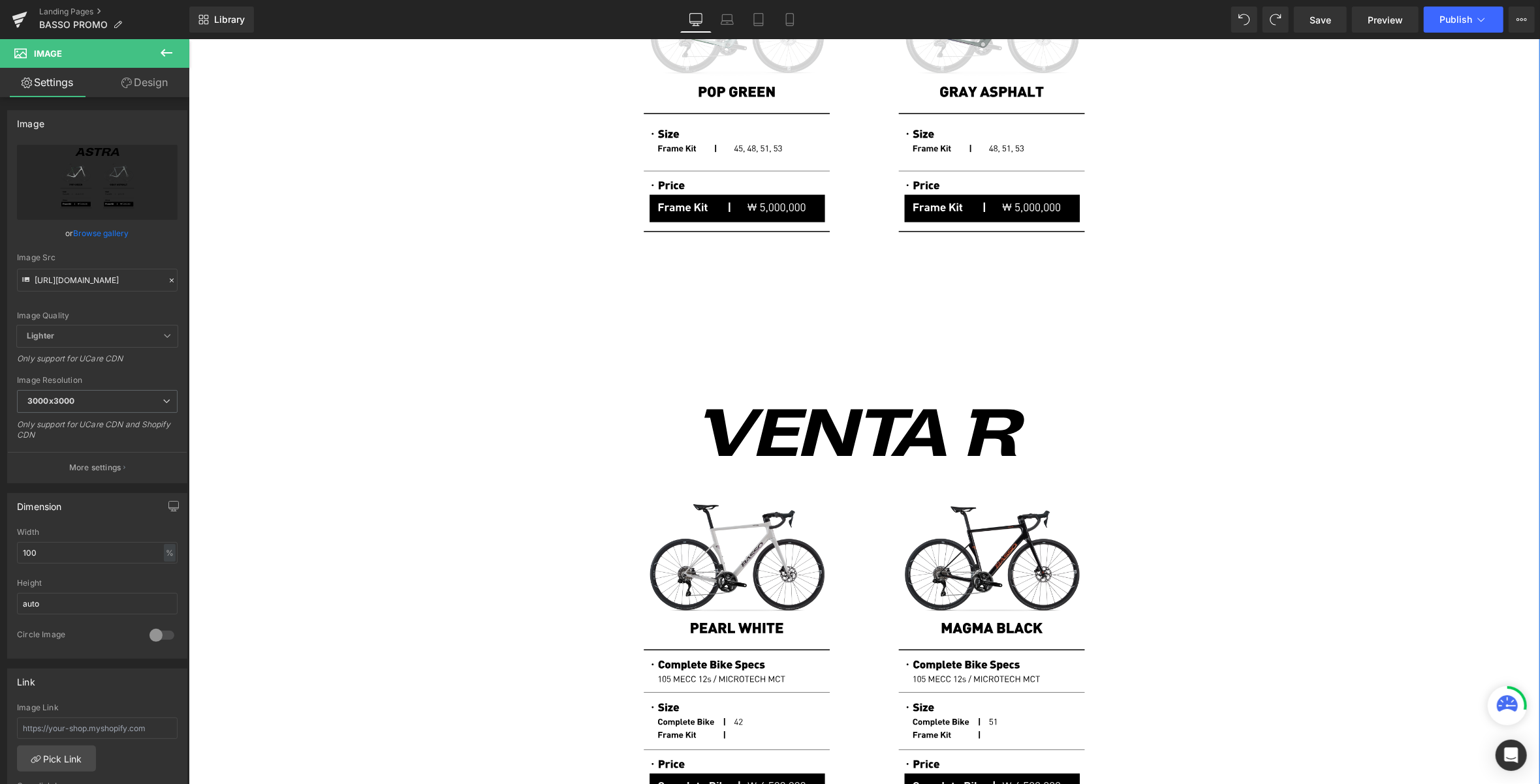
click at [642, 476] on img at bounding box center [864, 608] width 960 height 507
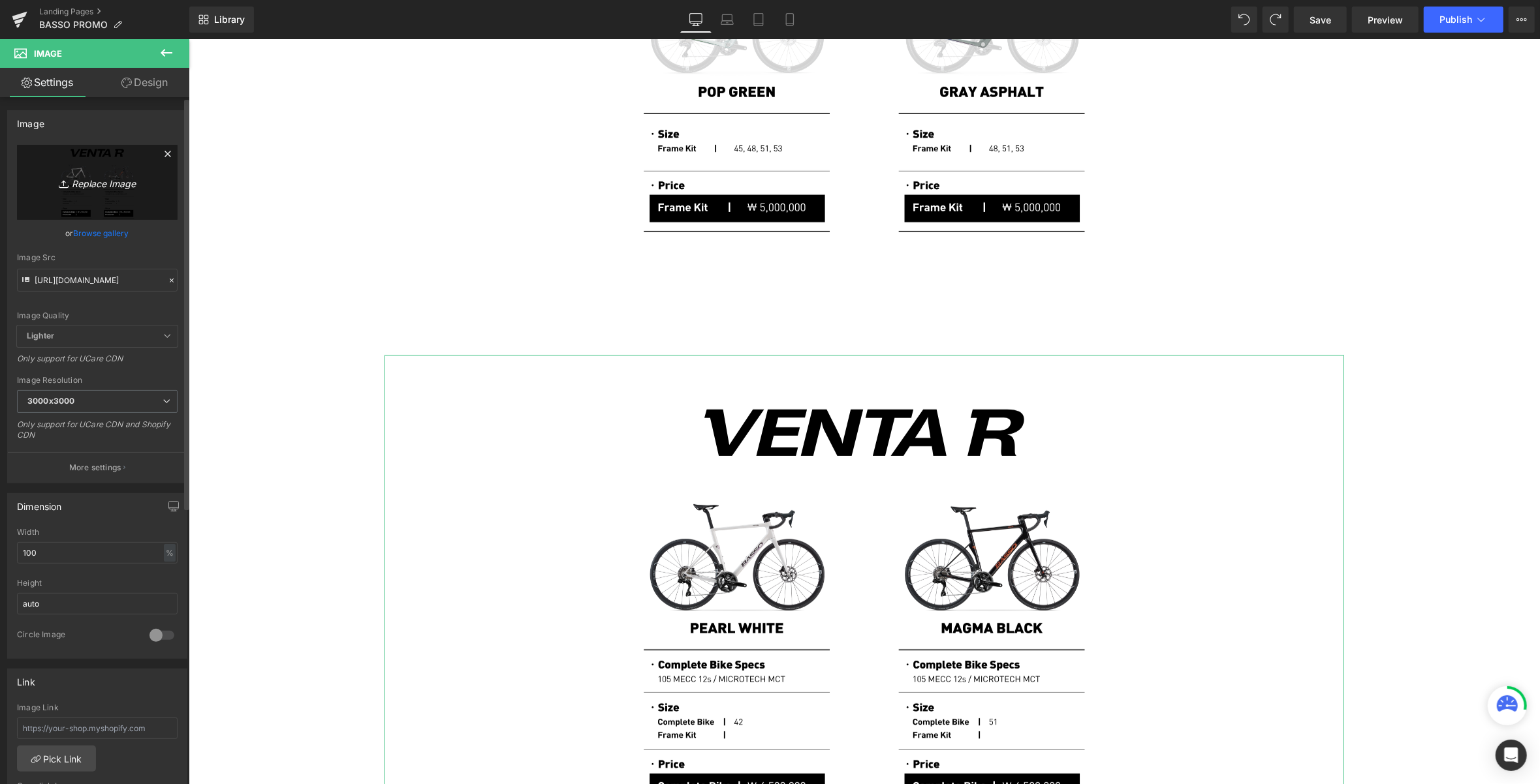
click at [110, 183] on icon "Replace Image" at bounding box center [97, 182] width 104 height 17
type input "C:\fakepath\Artboard 4.svg"
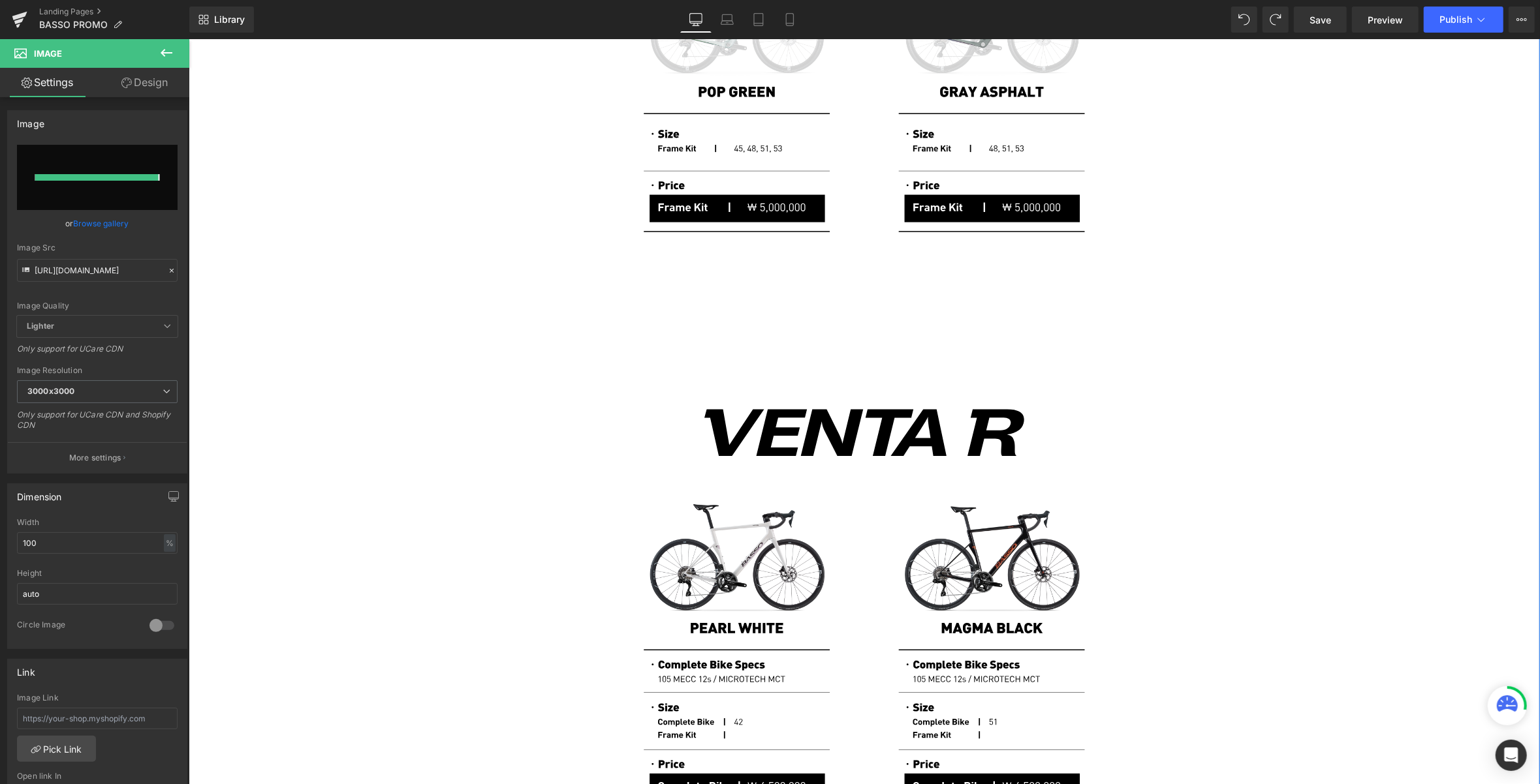
type input "[URL][DOMAIN_NAME]"
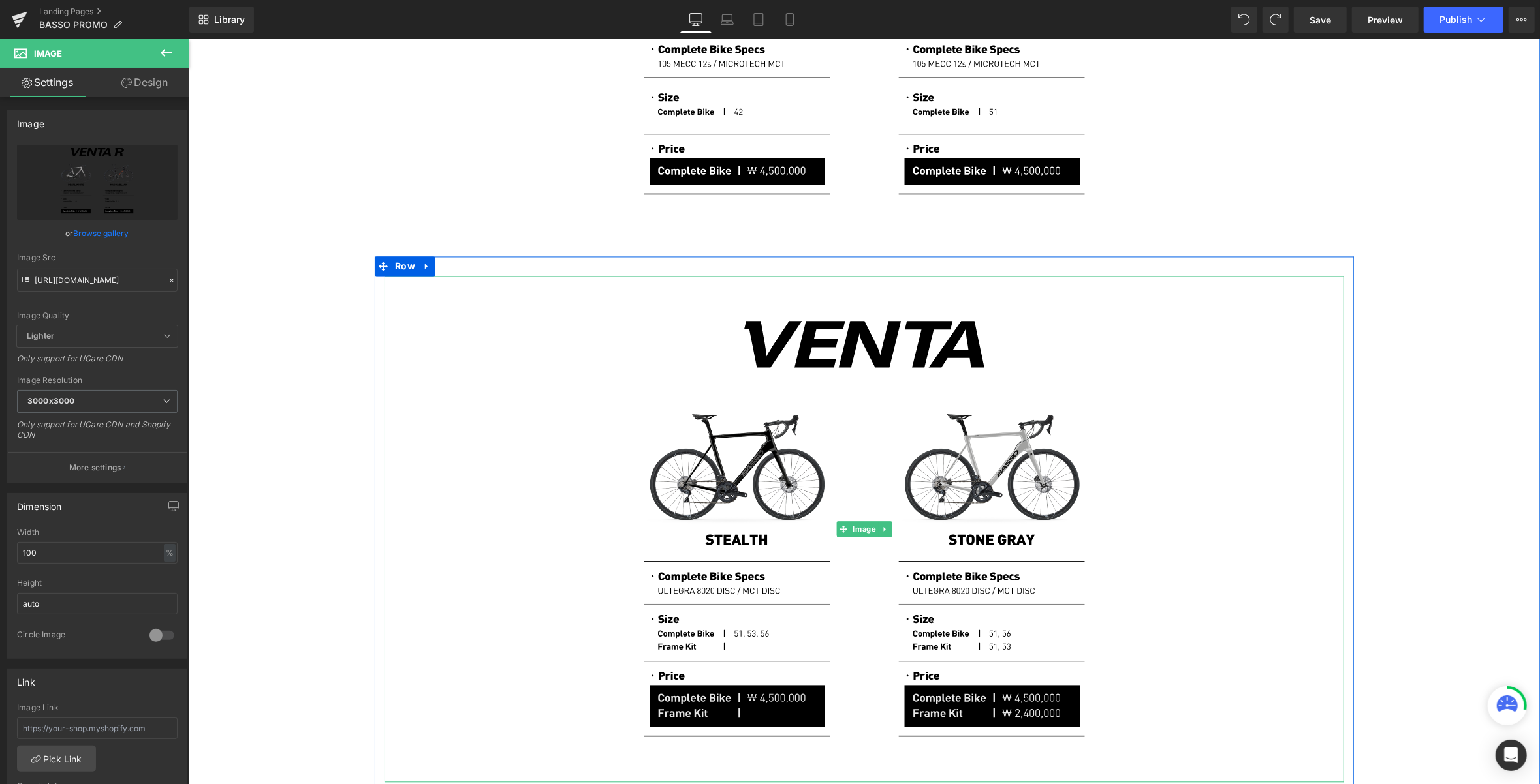
click at [1213, 437] on img at bounding box center [864, 529] width 960 height 507
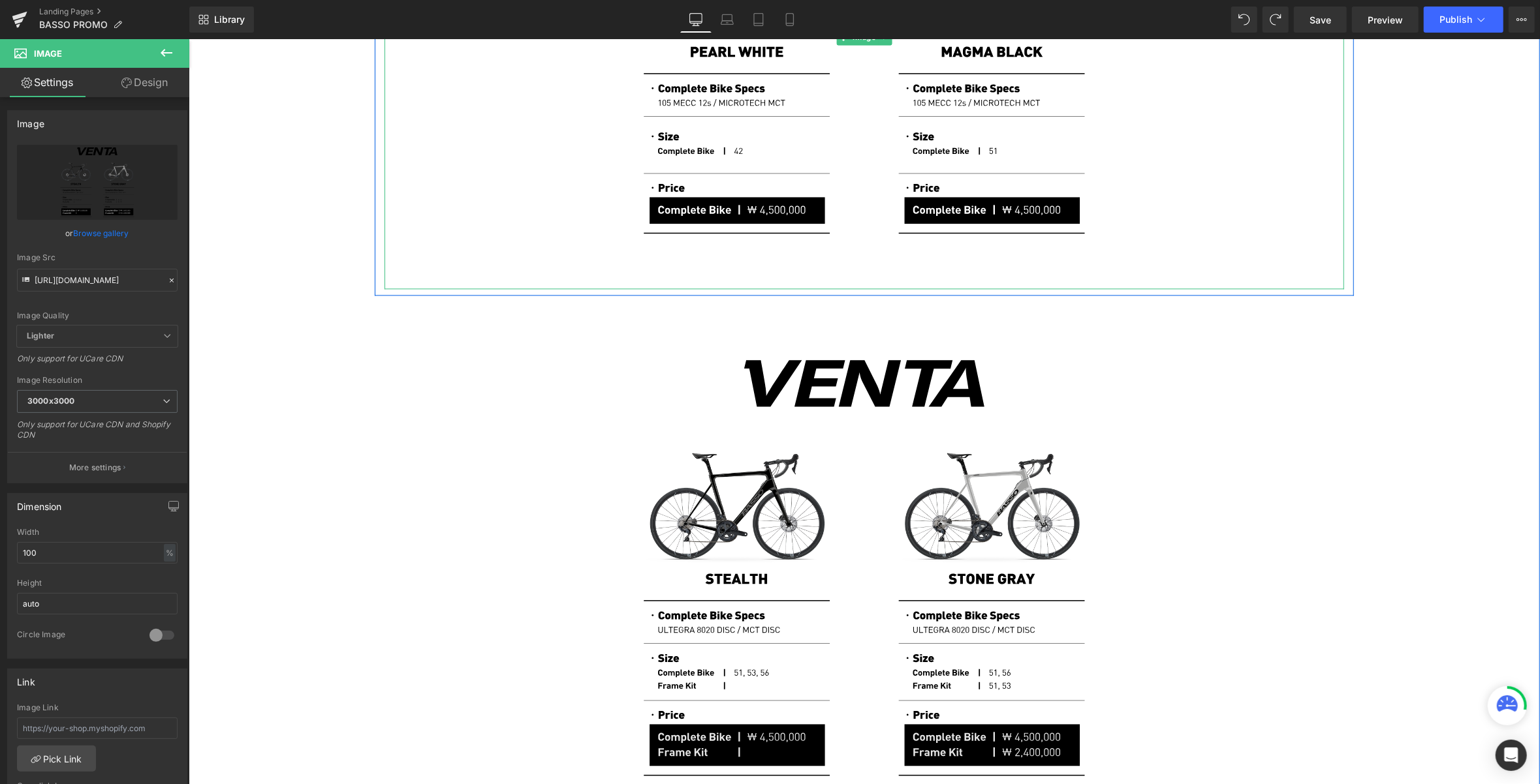
scroll to position [2453, 0]
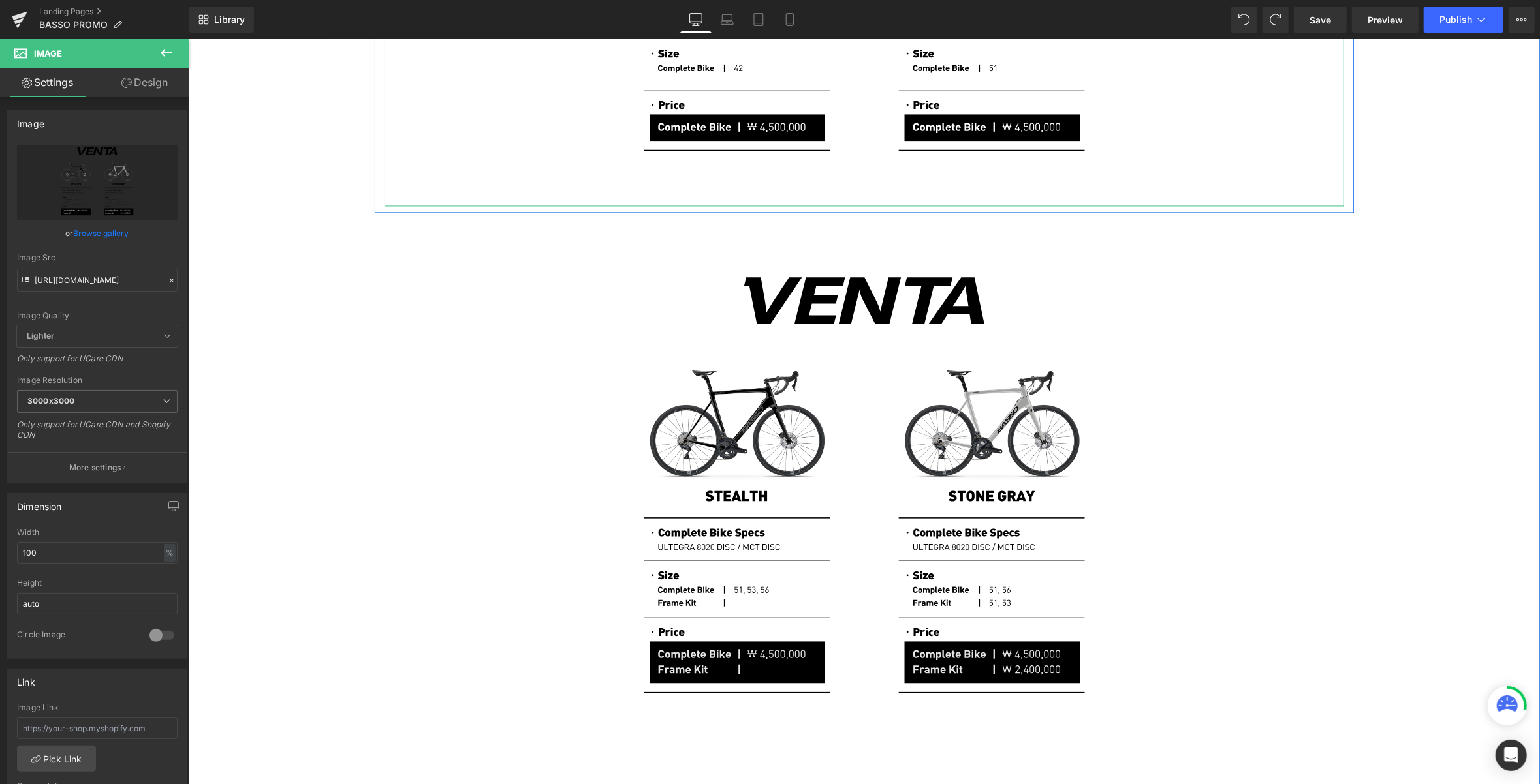
click at [1216, 466] on img at bounding box center [864, 485] width 960 height 507
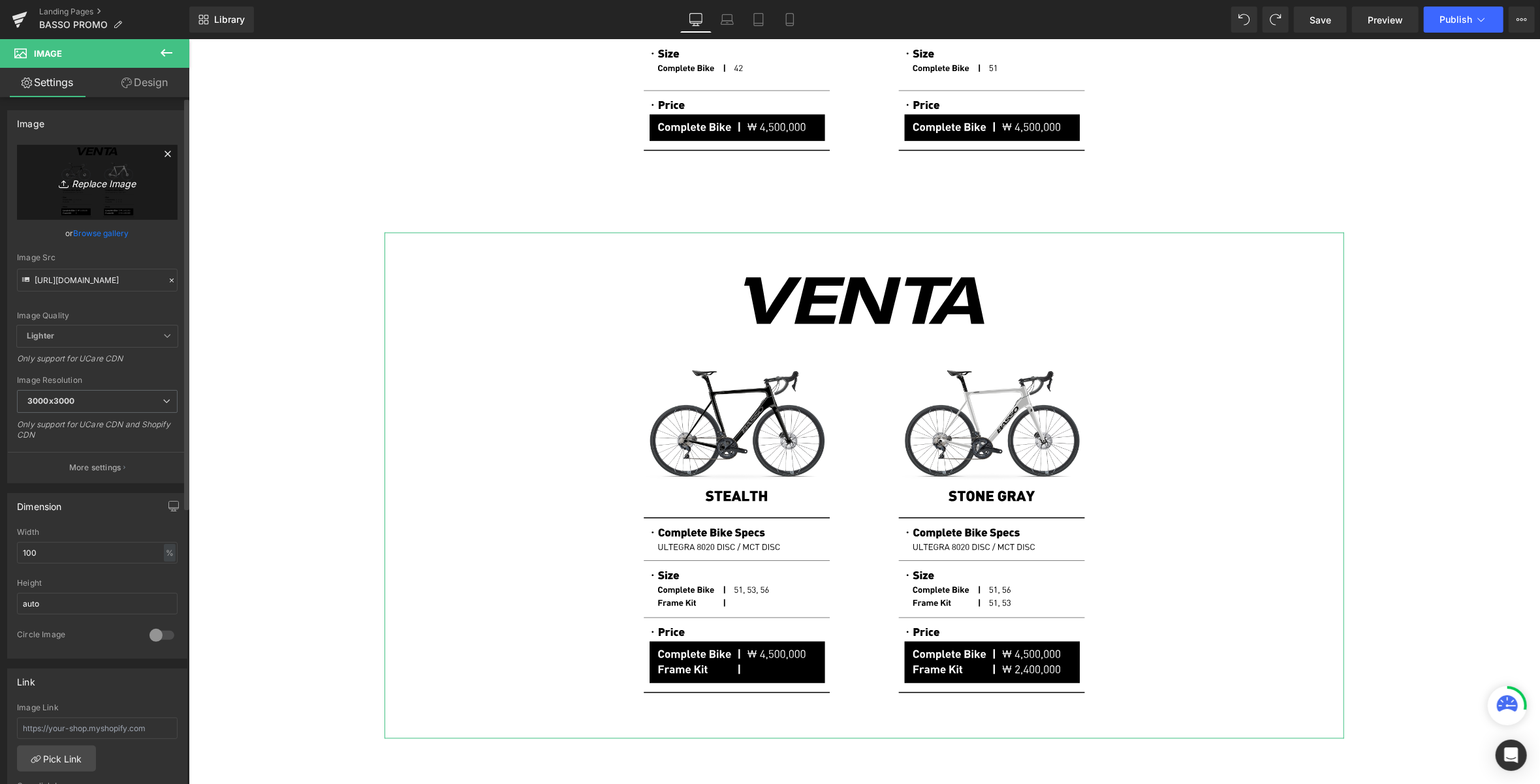
click at [116, 186] on icon "Replace Image" at bounding box center [97, 182] width 104 height 17
type input "C:\fakepath\Artboard 5.svg"
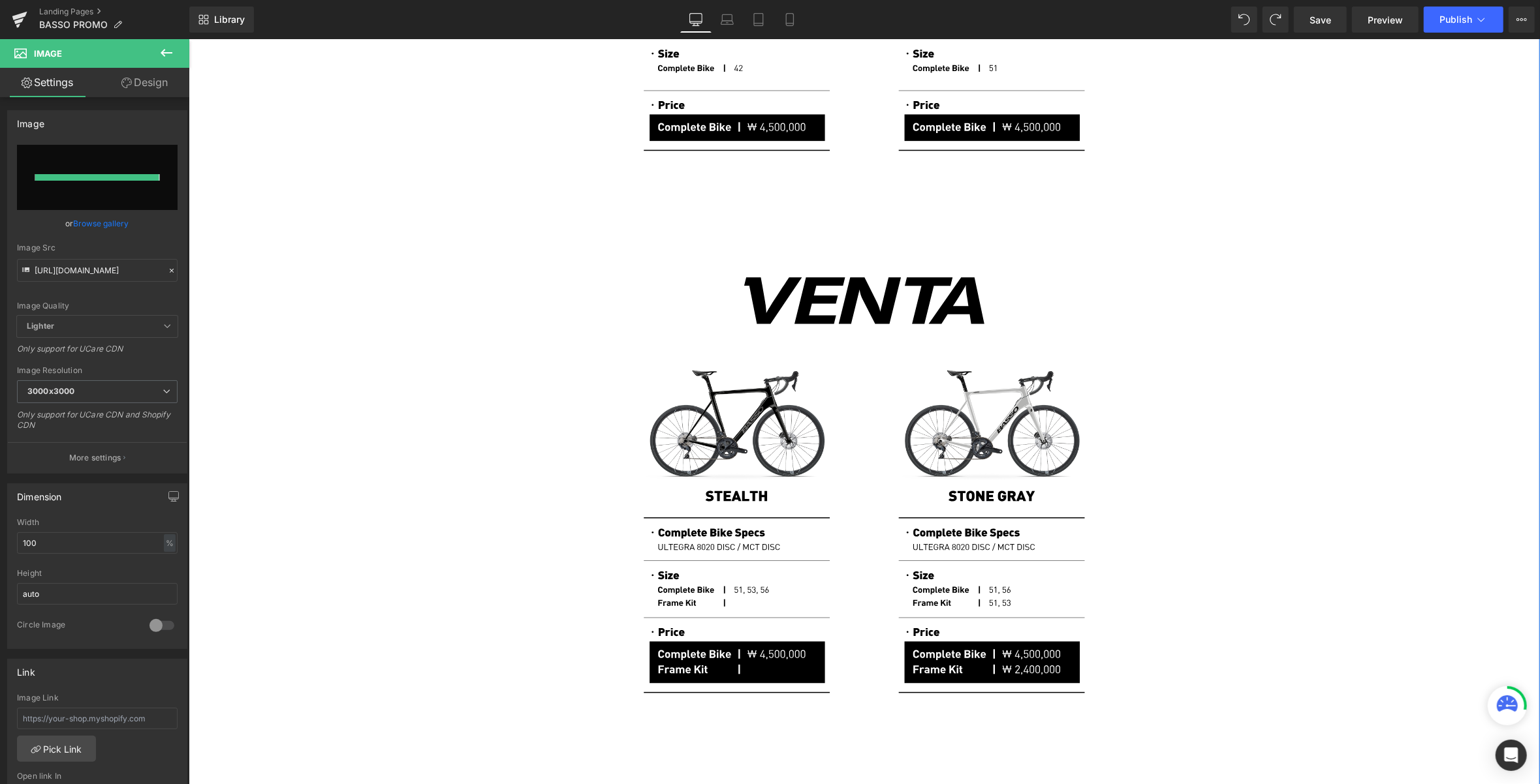
type input "[URL][DOMAIN_NAME]"
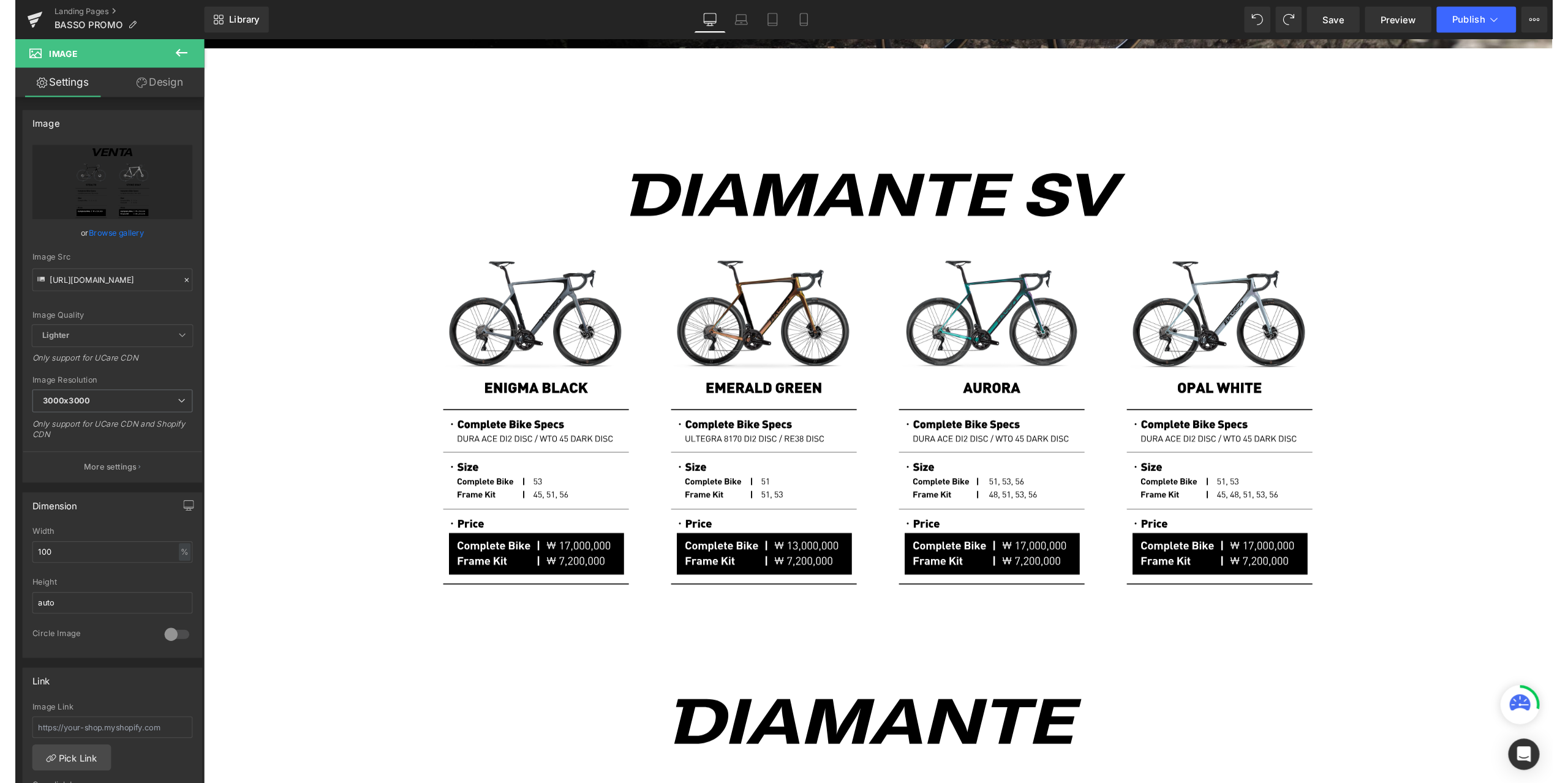
scroll to position [424, 0]
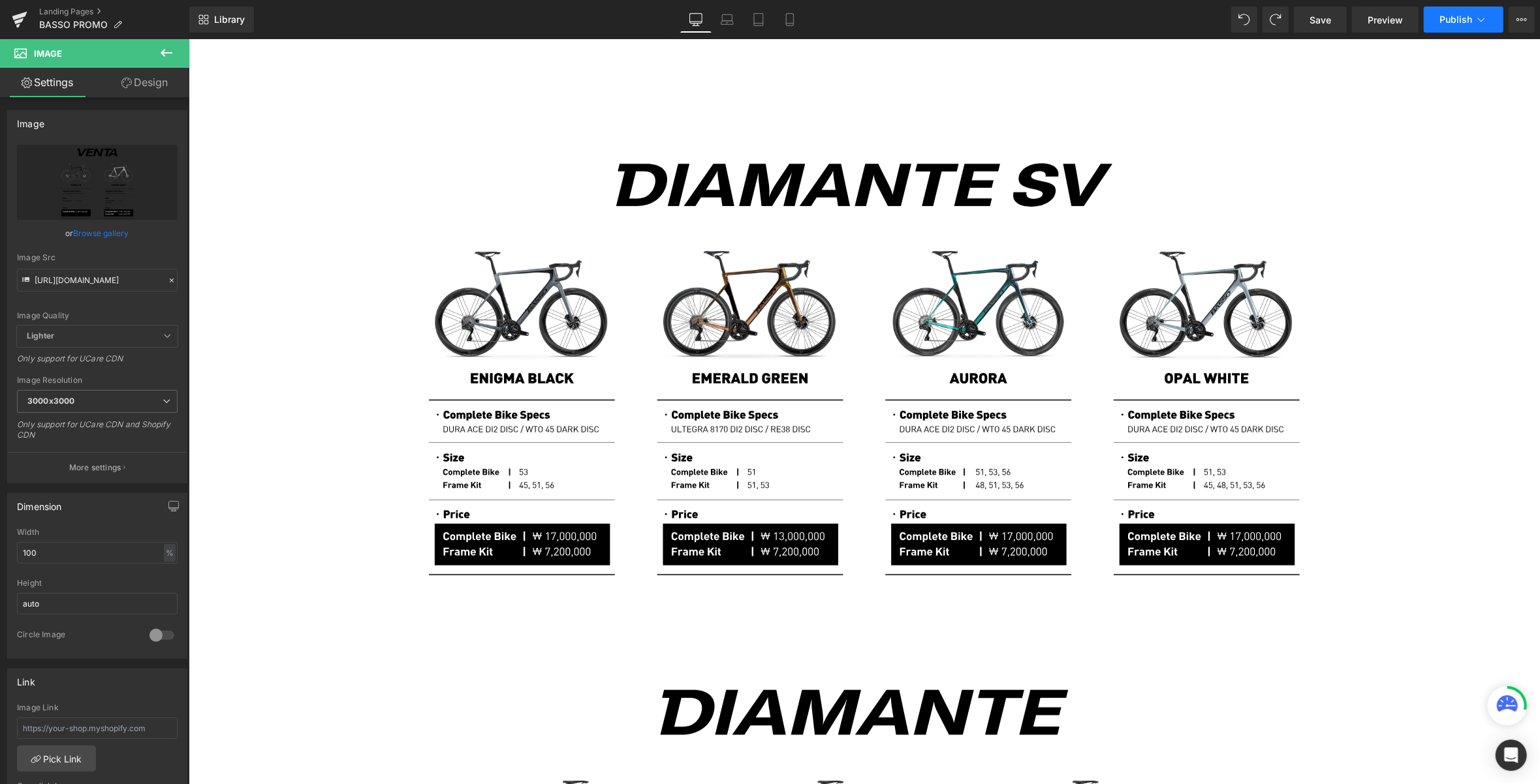
click at [1253, 18] on icon at bounding box center [1481, 20] width 7 height 4
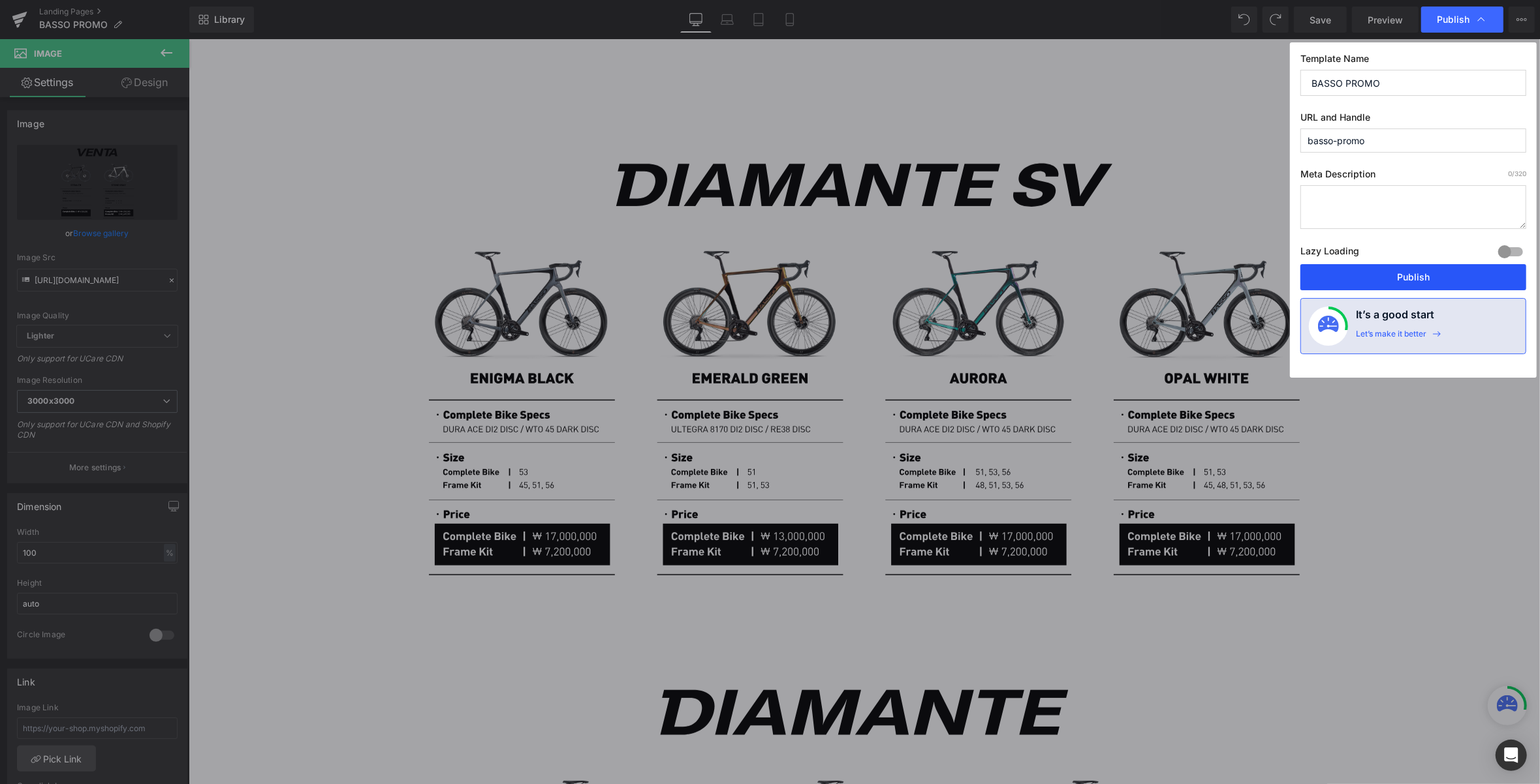
click at [1253, 271] on button "Publish" at bounding box center [1413, 277] width 225 height 26
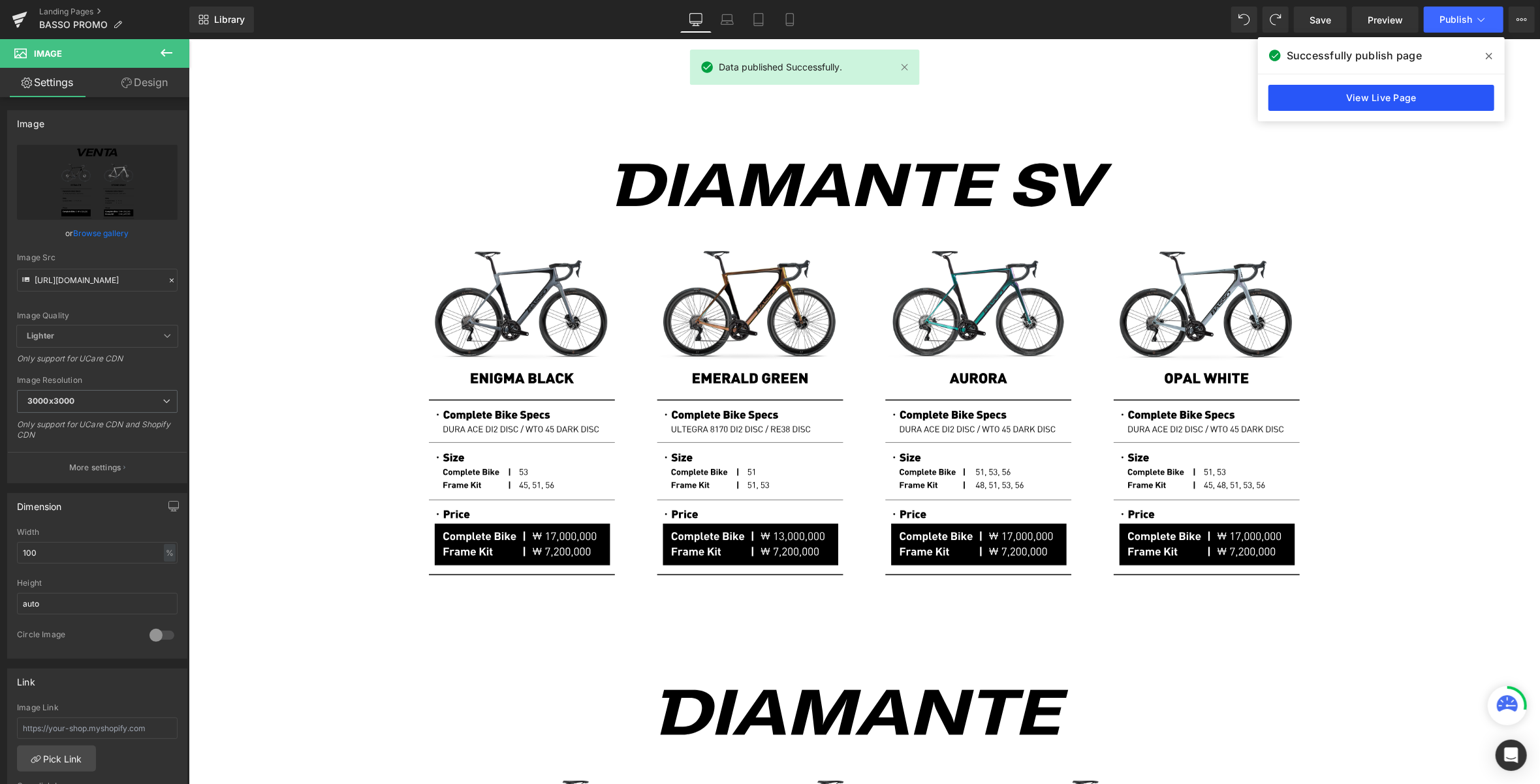
click at [1253, 95] on link "View Live Page" at bounding box center [1381, 98] width 225 height 26
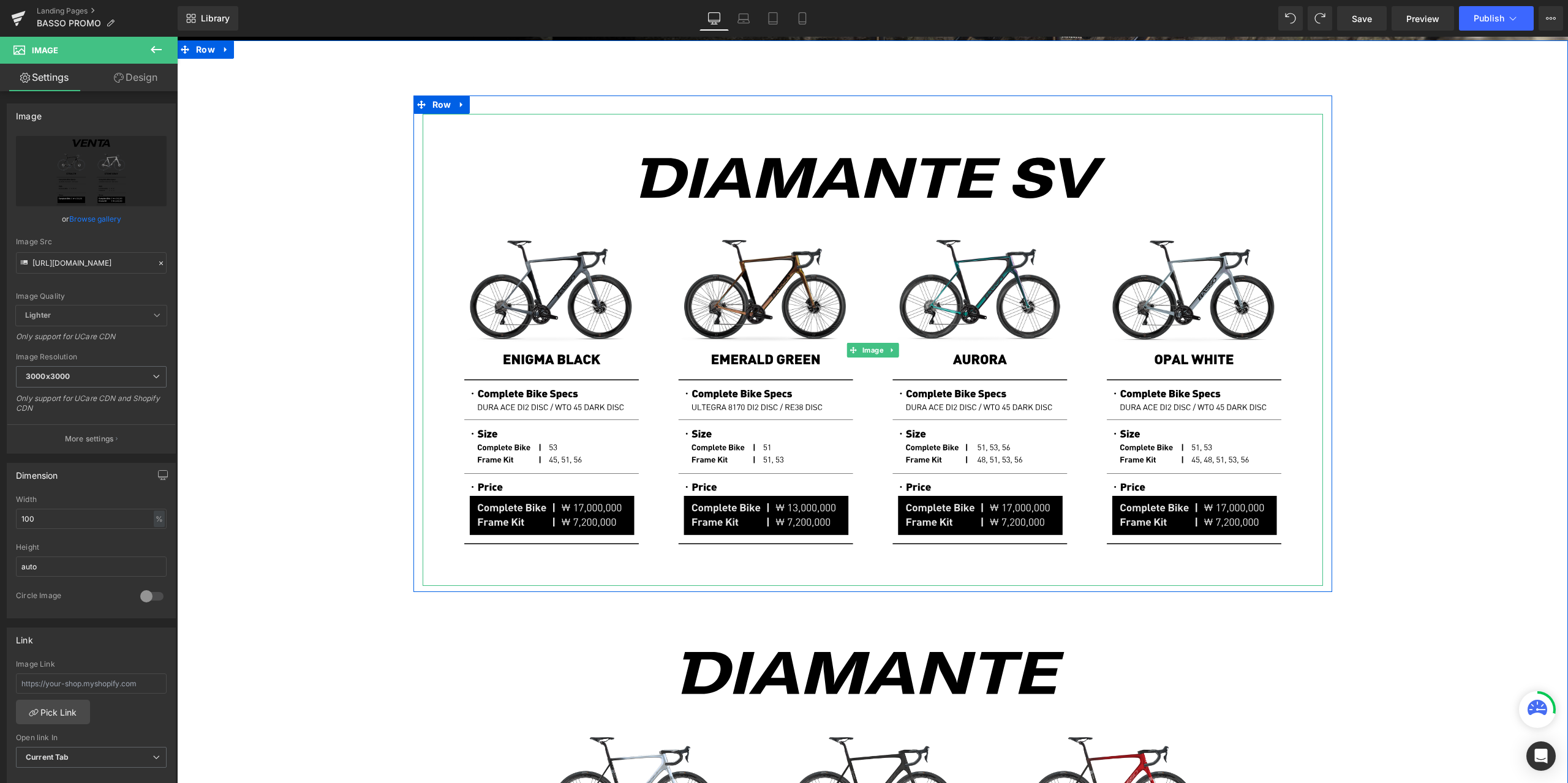
scroll to position [669, 0]
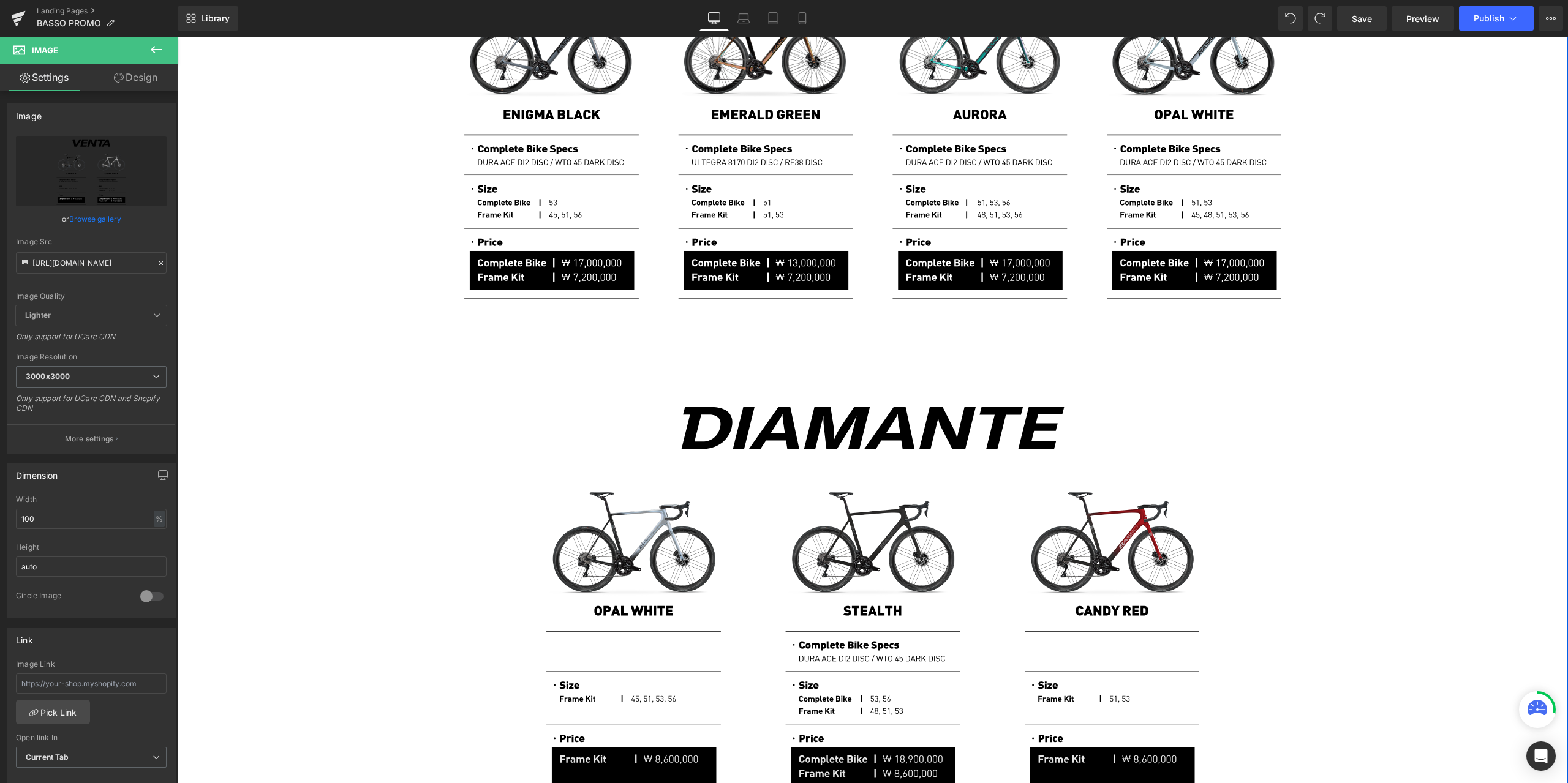
click at [1111, 471] on img at bounding box center [872, 601] width 900 height 472
click at [80, 170] on icon "Replace Image" at bounding box center [91, 171] width 98 height 16
type input "C:\fakepath\Artboard 2.svg"
type input "[URL][DOMAIN_NAME]"
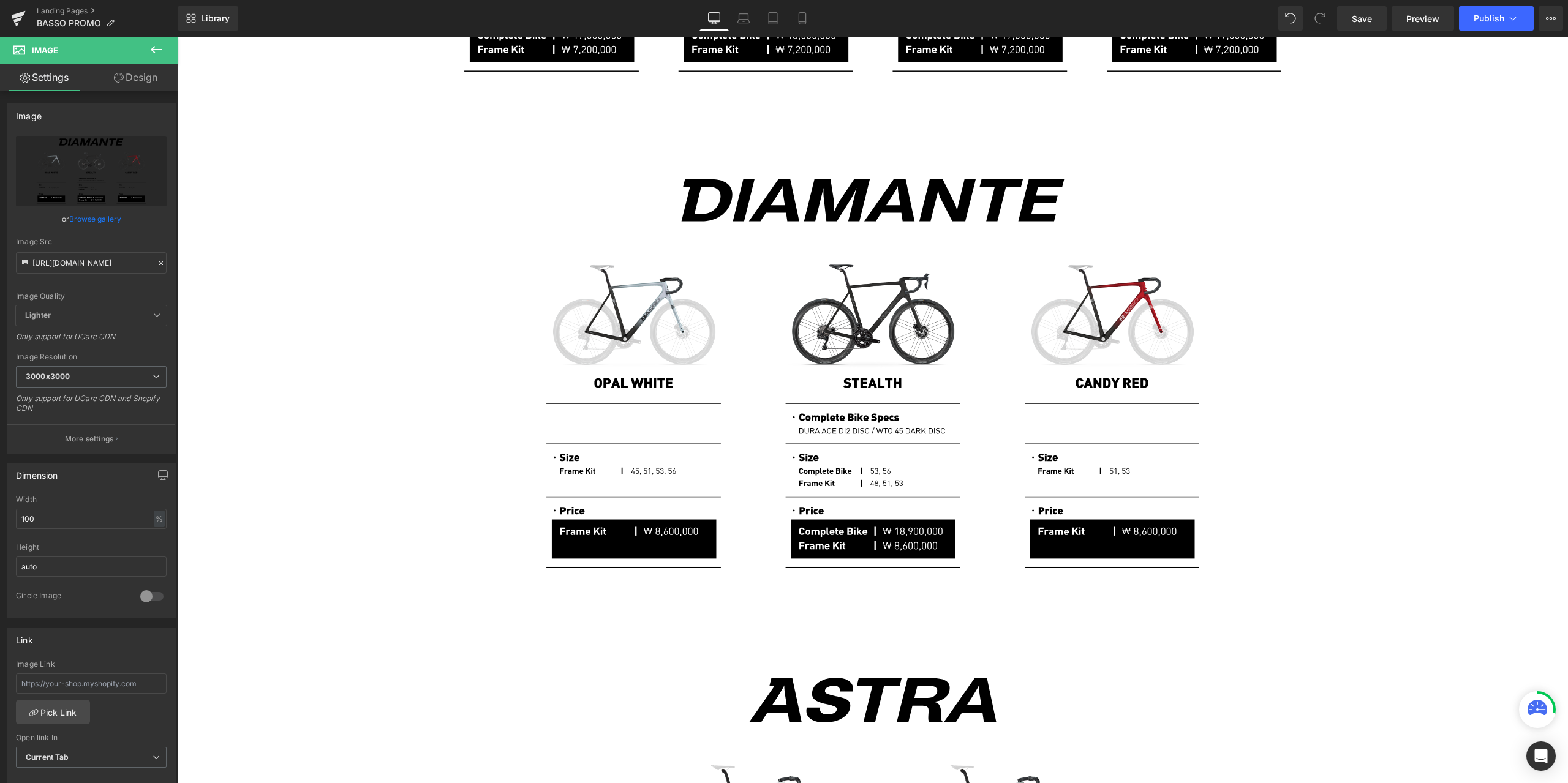
scroll to position [897, 0]
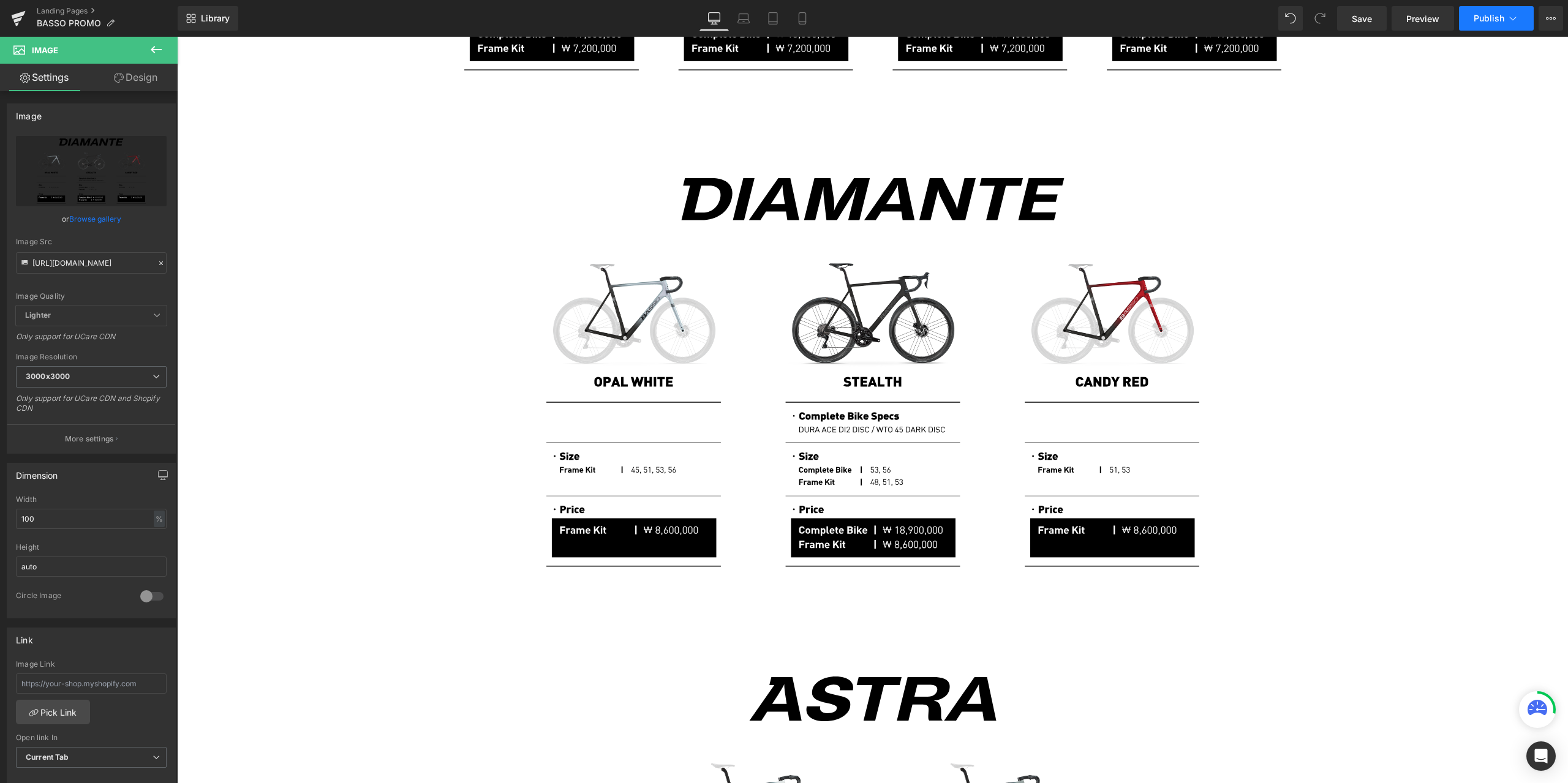
click at [1176, 17] on span "Publish" at bounding box center [1488, 17] width 31 height 10
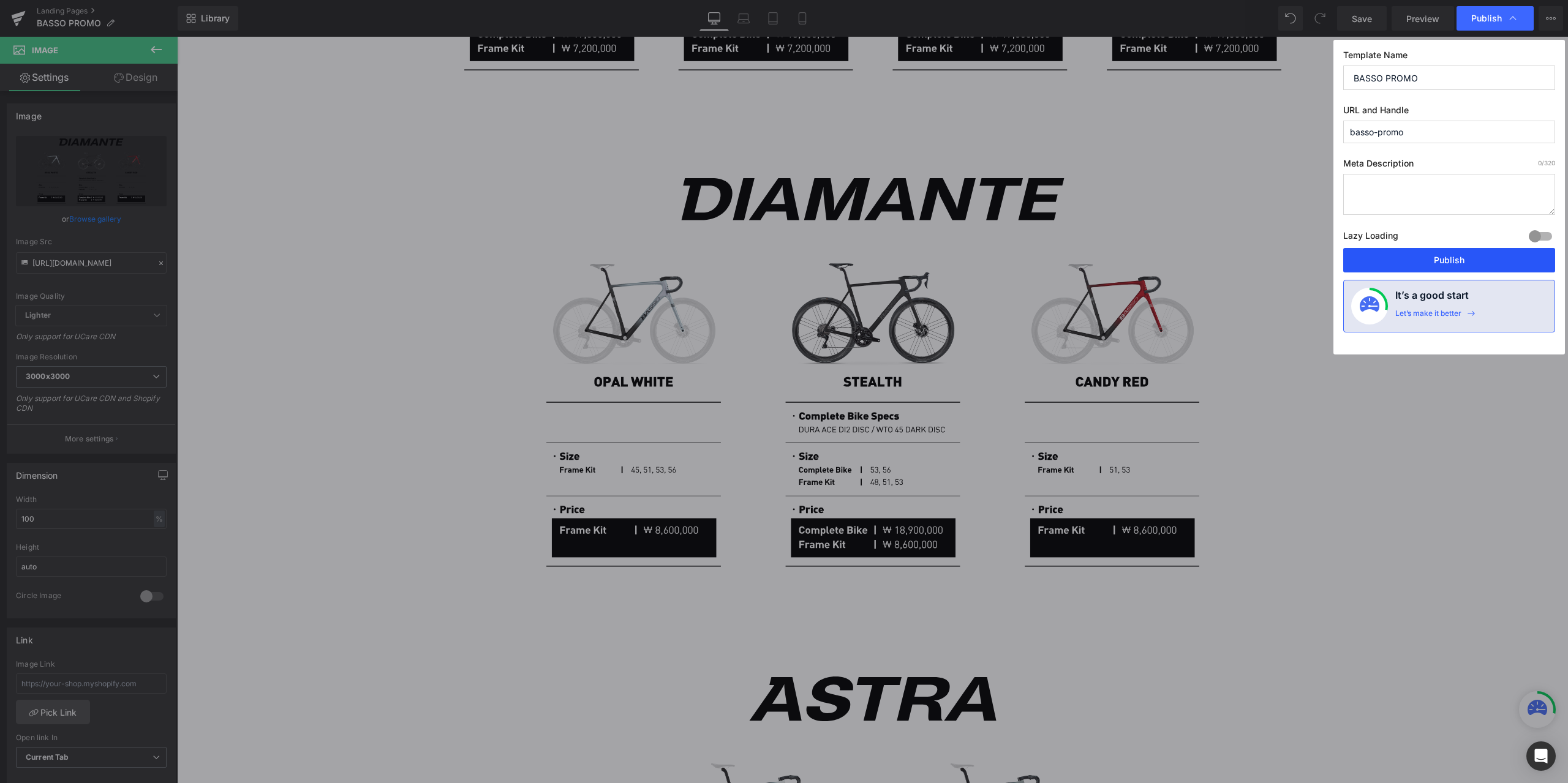
click at [1176, 253] on button "Publish" at bounding box center [1448, 260] width 212 height 24
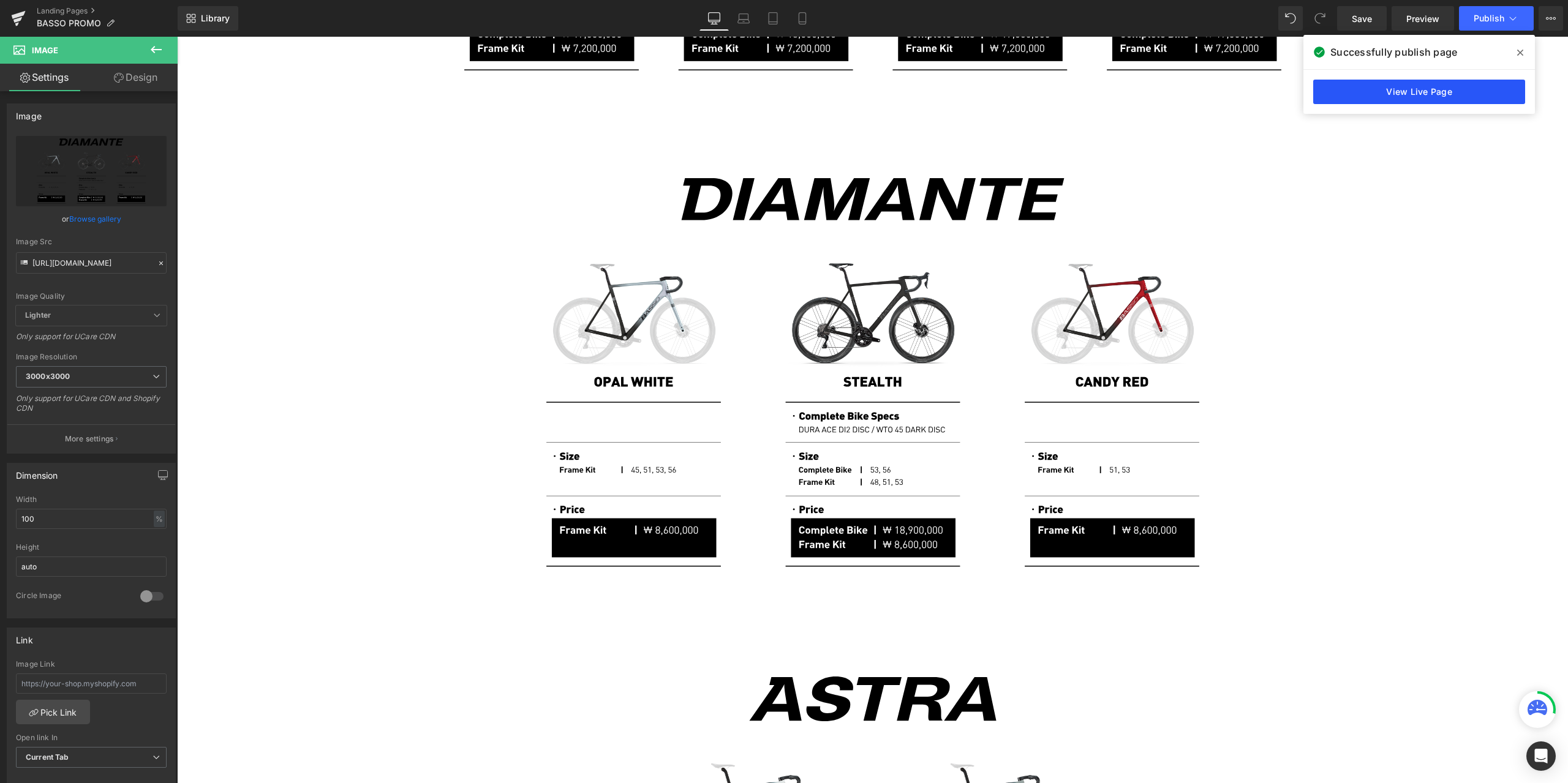
click at [1176, 102] on link "View Live Page" at bounding box center [1419, 92] width 212 height 24
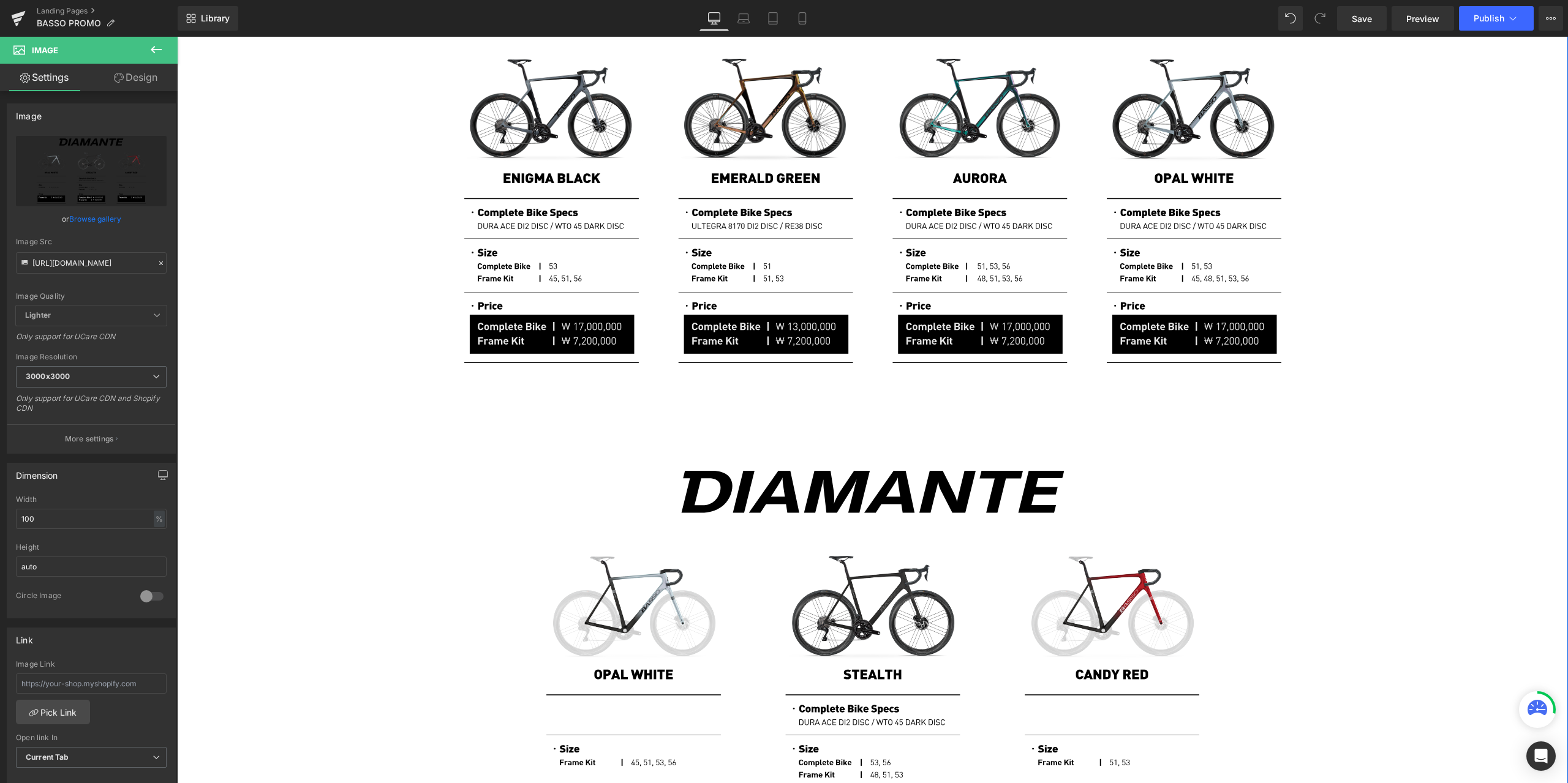
scroll to position [0, 0]
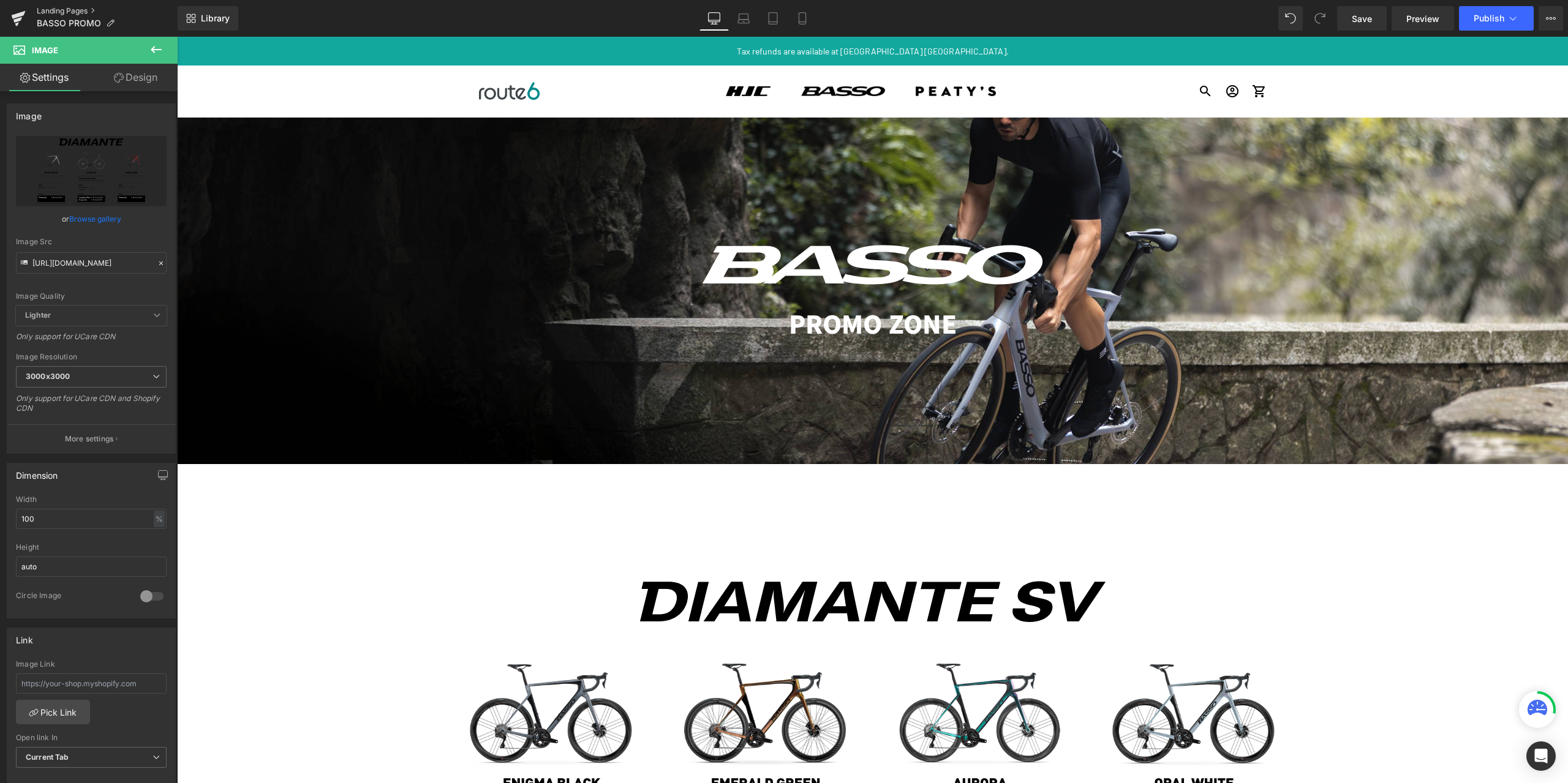
click at [82, 10] on link "Landing Pages" at bounding box center [107, 10] width 141 height 10
